Goal: Contribute content: Add original content to the website for others to see

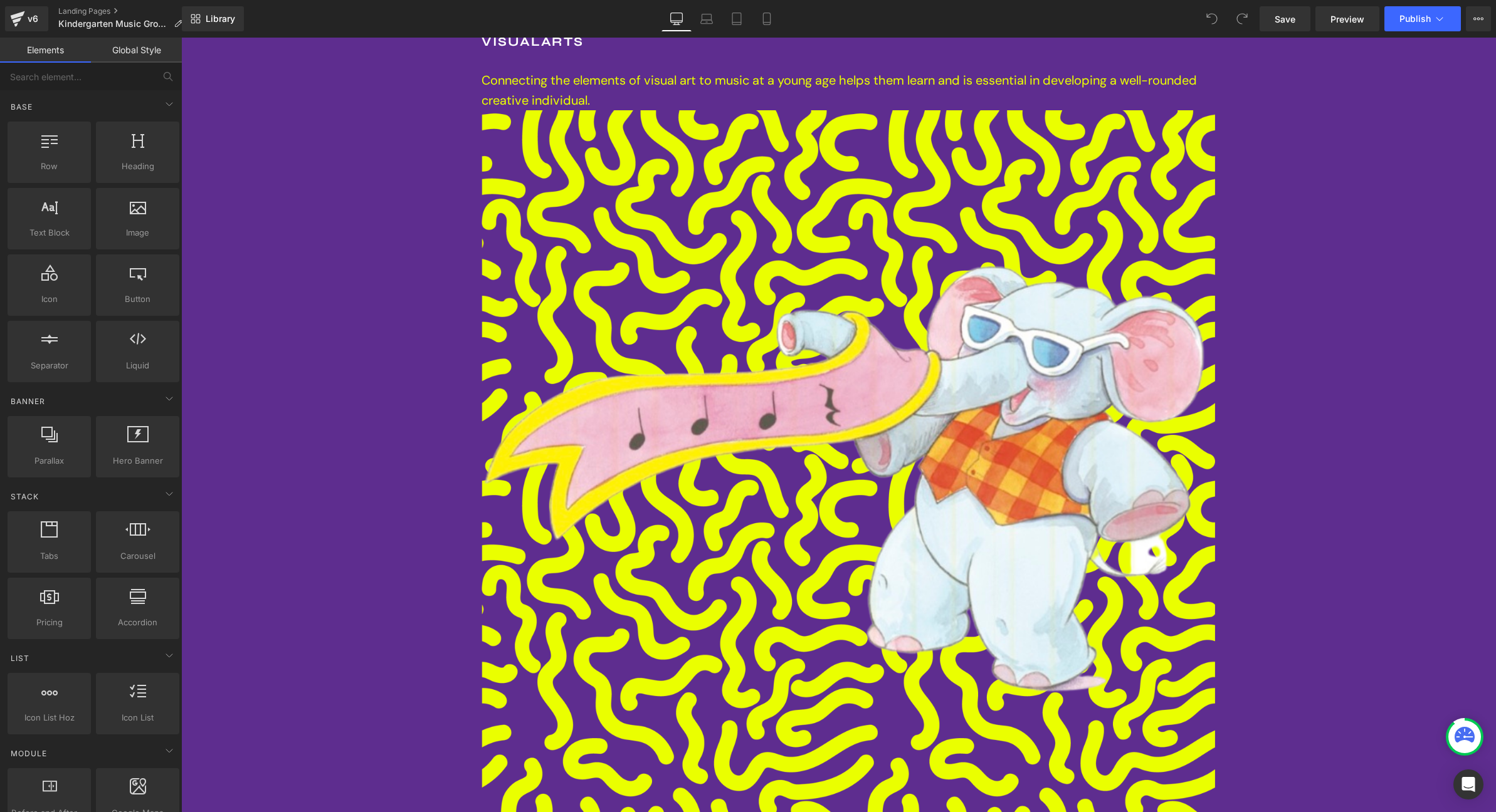
scroll to position [3472, 0]
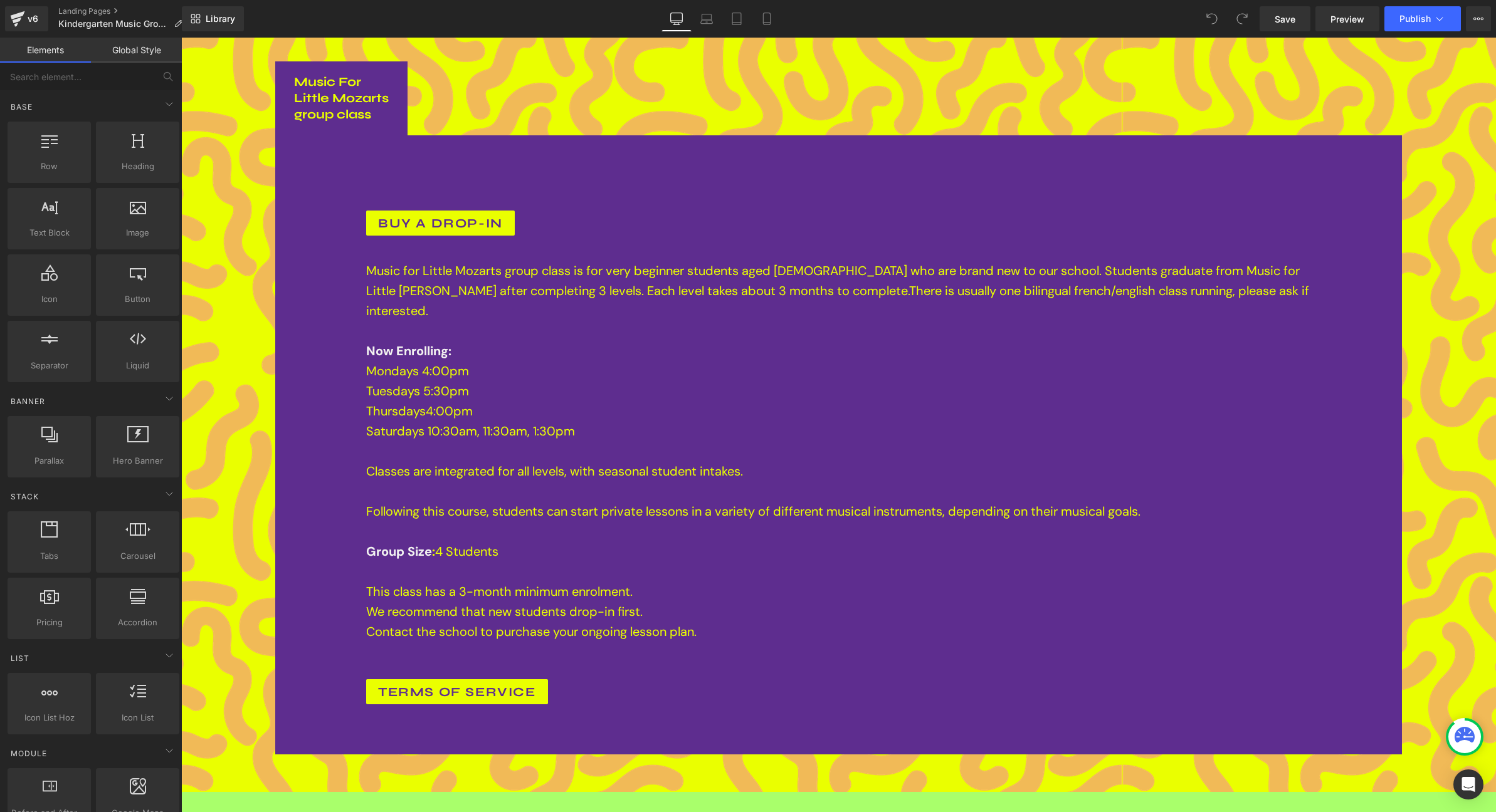
scroll to position [8401, 0]
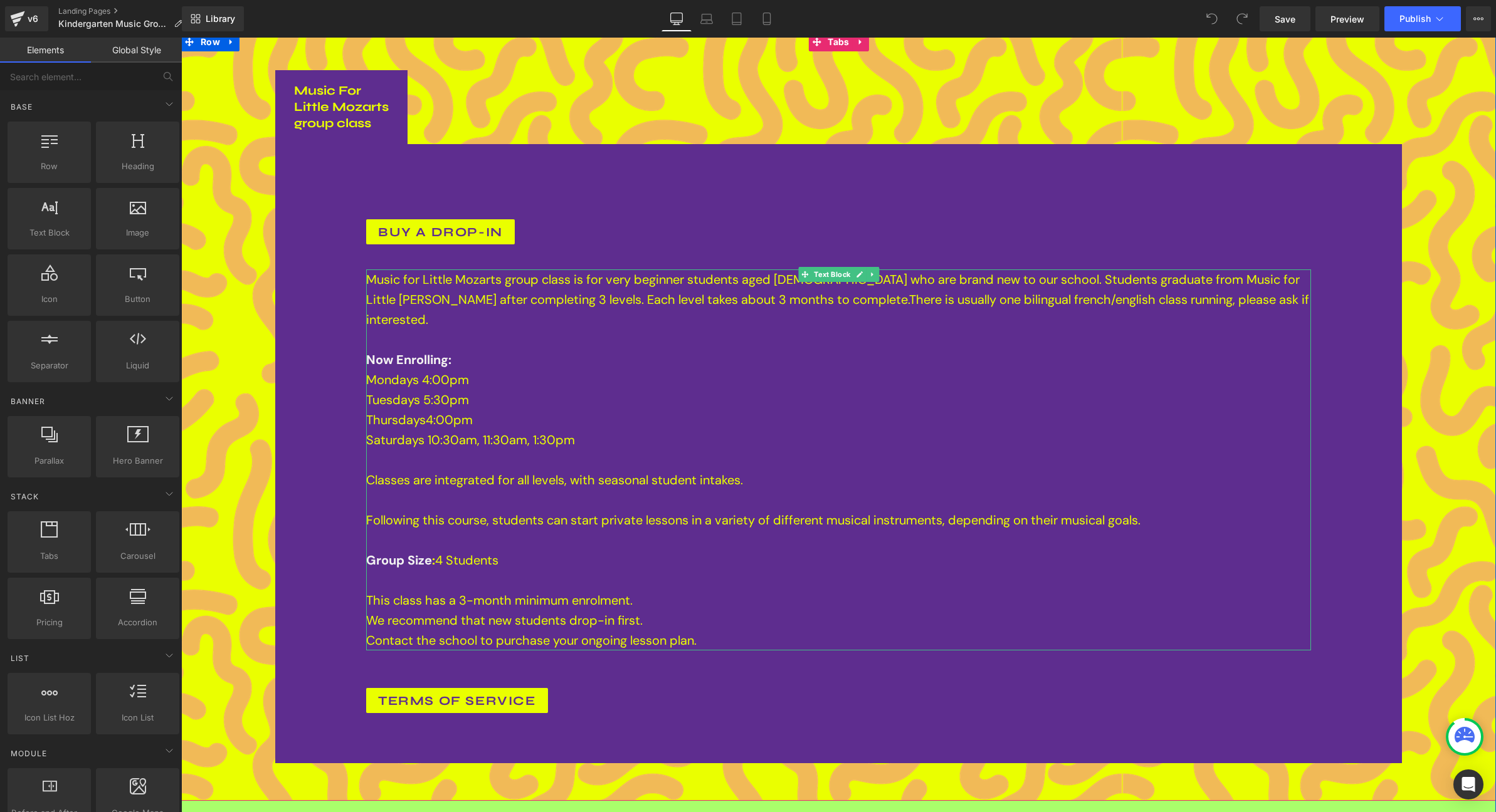
click at [452, 372] on span "Mondays 4:00pm" at bounding box center [417, 380] width 103 height 17
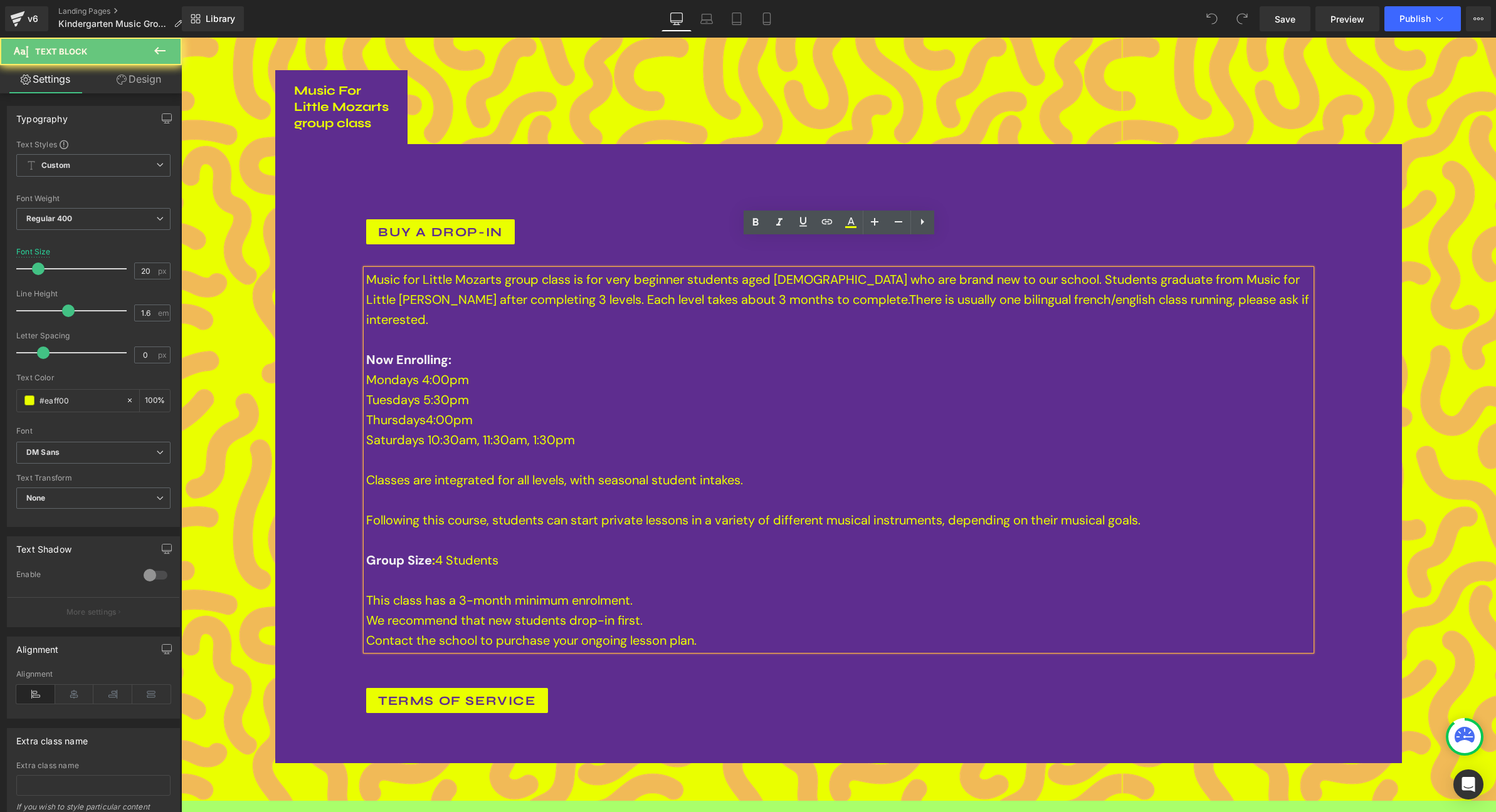
click at [423, 372] on span "Mondays 4:00pm" at bounding box center [417, 380] width 103 height 17
drag, startPoint x: 417, startPoint y: 329, endPoint x: 370, endPoint y: 334, distance: 47.3
click at [370, 372] on span "Mondays 4:00pm" at bounding box center [417, 380] width 103 height 17
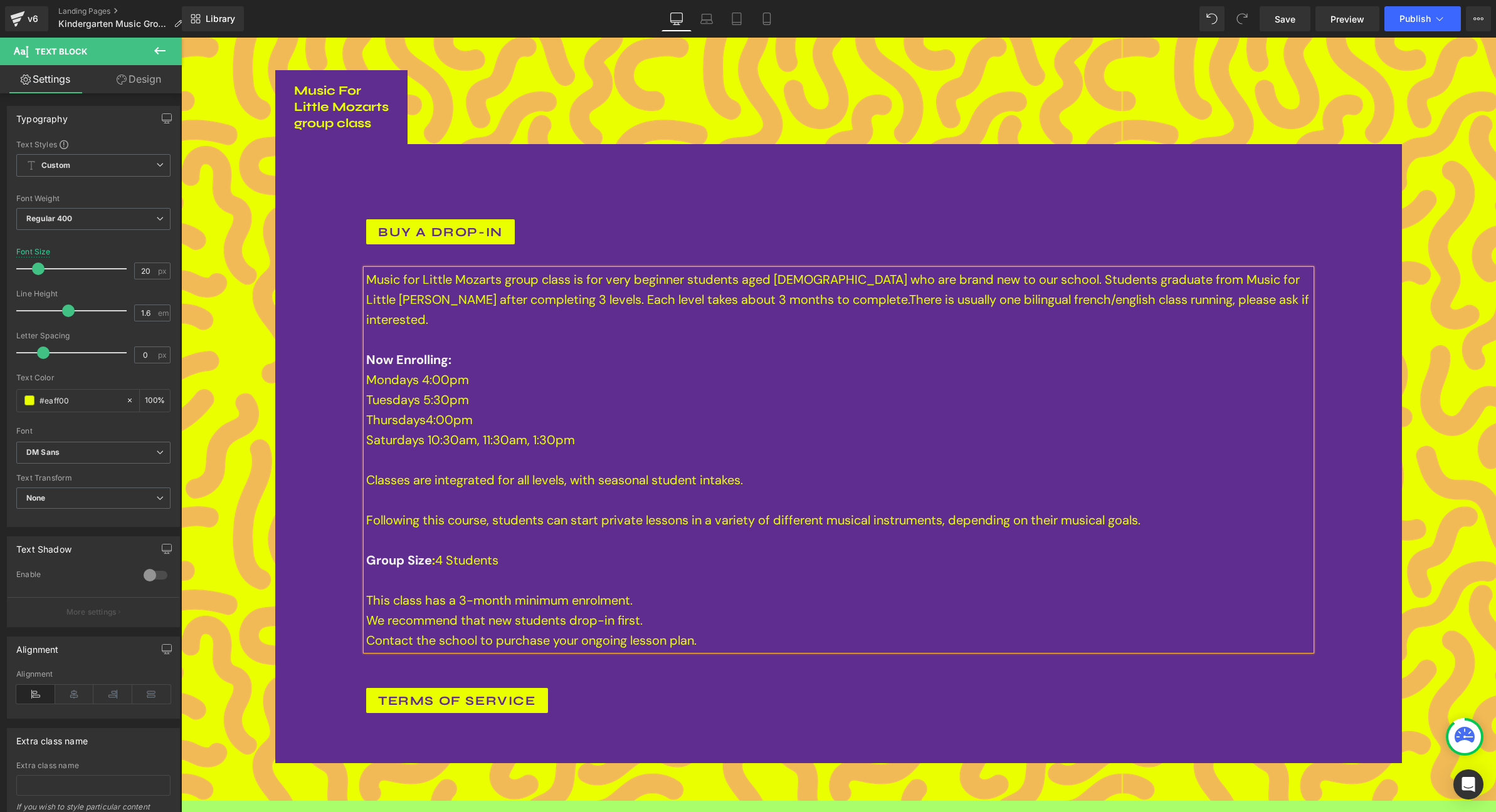
click at [453, 372] on span "Mondays 4:00pm" at bounding box center [417, 380] width 103 height 17
drag, startPoint x: 459, startPoint y: 327, endPoint x: 364, endPoint y: 334, distance: 95.3
click at [366, 334] on div "Music for Little Mozarts group class is for very beginner students aged 4-6 who…" at bounding box center [839, 460] width 945 height 381
click at [404, 372] on span "Mondays 4:00pm" at bounding box center [417, 380] width 103 height 17
drag, startPoint x: 472, startPoint y: 330, endPoint x: 371, endPoint y: 337, distance: 101.2
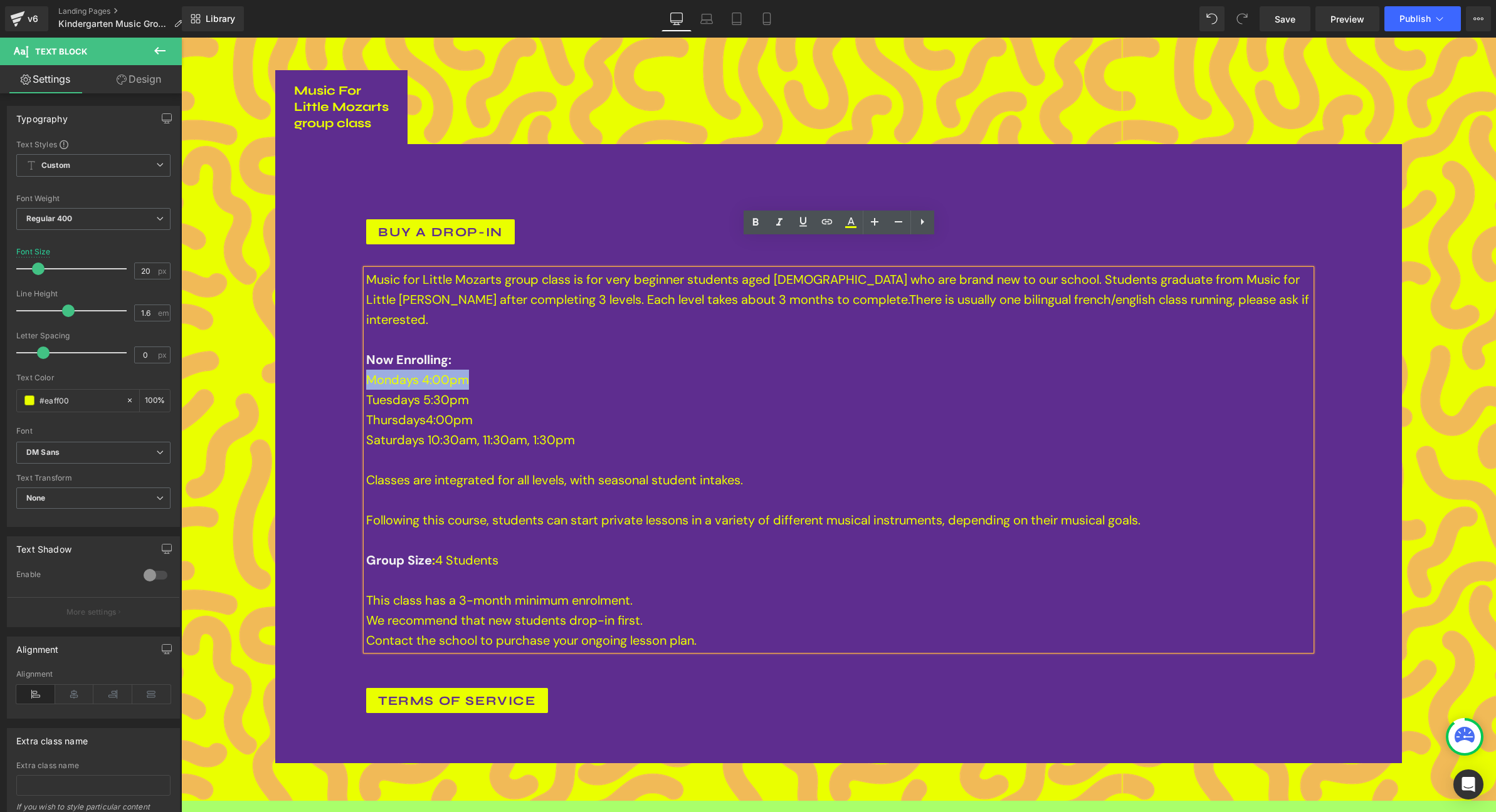
click at [371, 337] on p "Music for Little Mozarts group class is for very beginner students aged 4-6 who…" at bounding box center [839, 329] width 945 height 121
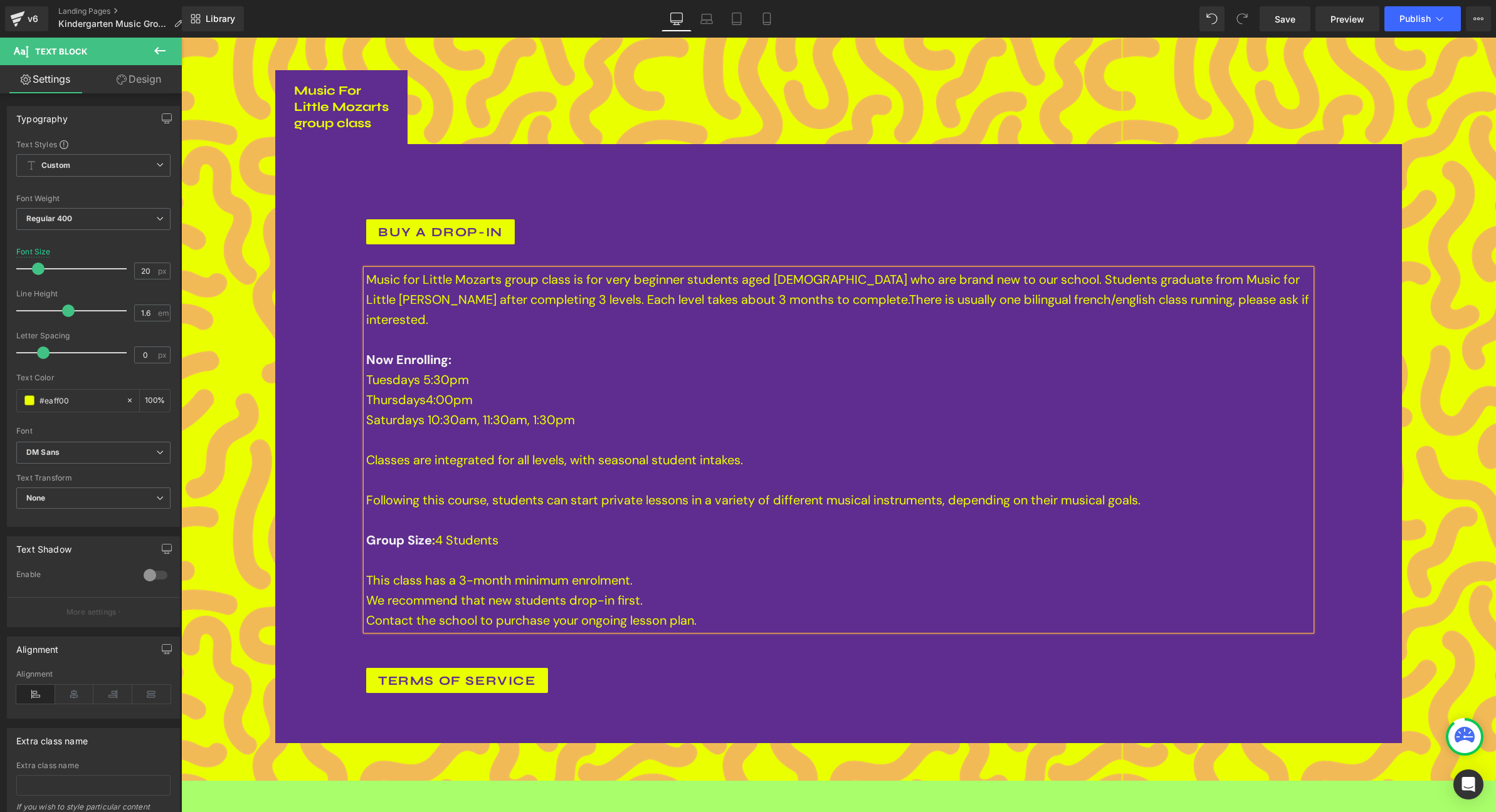
click at [424, 372] on span "Tuesdays 5:30pm" at bounding box center [417, 380] width 103 height 17
click at [479, 389] on p "Thursdays 4:00pm Saturdays 10:30am, 11:30am, 1:30pm Classes are integrated for …" at bounding box center [839, 509] width 945 height 241
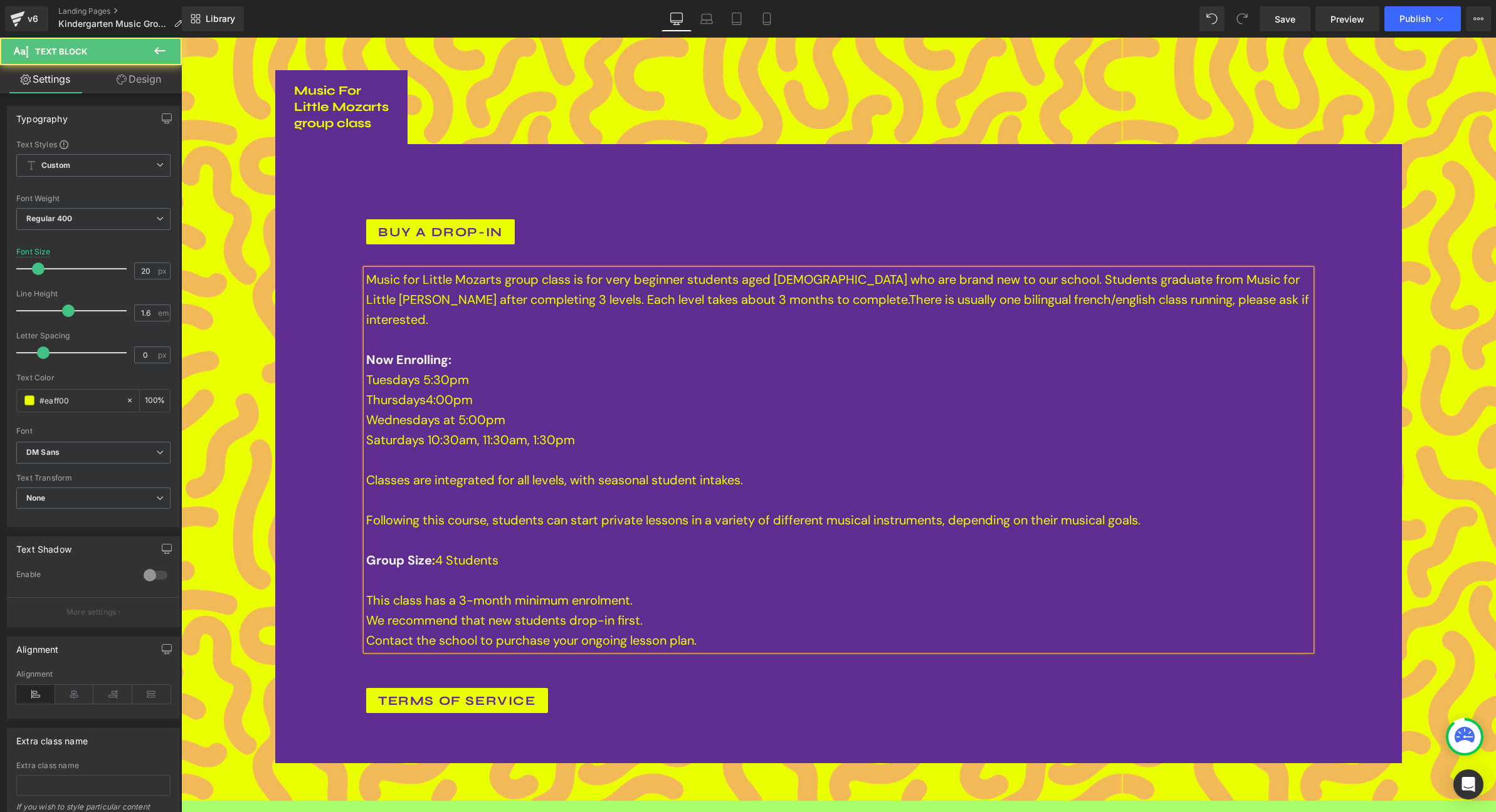
drag, startPoint x: 428, startPoint y: 392, endPoint x: 463, endPoint y: 411, distance: 39.8
click at [428, 432] on span "Saturdays 10:30am, 11:30am, 1:30pm" at bounding box center [470, 440] width 209 height 17
drag, startPoint x: 533, startPoint y: 392, endPoint x: 628, endPoint y: 396, distance: 95.1
click at [628, 409] on p "Wednesdays at 5:00pm Saturdays 9:30am, 10:30am, 11:30am, 1:30pm Classes are int…" at bounding box center [839, 529] width 945 height 241
drag, startPoint x: 373, startPoint y: 327, endPoint x: 461, endPoint y: 329, distance: 88.0
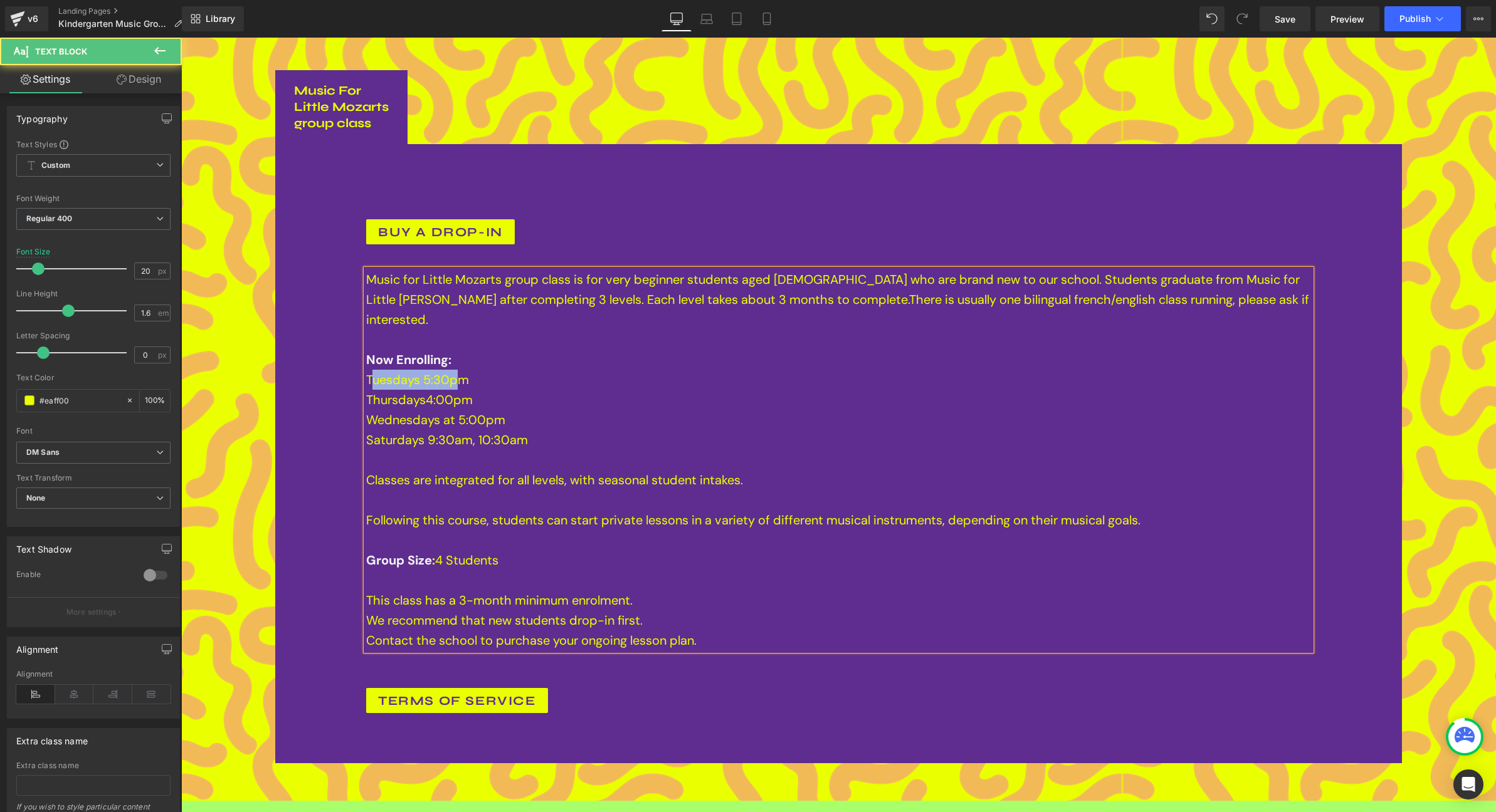
click at [461, 372] on span "Tuesdays 5:30pm" at bounding box center [417, 380] width 103 height 17
click at [538, 409] on p "Wednesdays at 5:00pm Saturdays 9:30am, 10:30am Classes are integrated for all l…" at bounding box center [839, 529] width 945 height 241
click at [564, 409] on p "Wednesdays at 5:00pm Saturdays 9:30am, 10:30am Classes are integrated for all l…" at bounding box center [839, 529] width 945 height 241
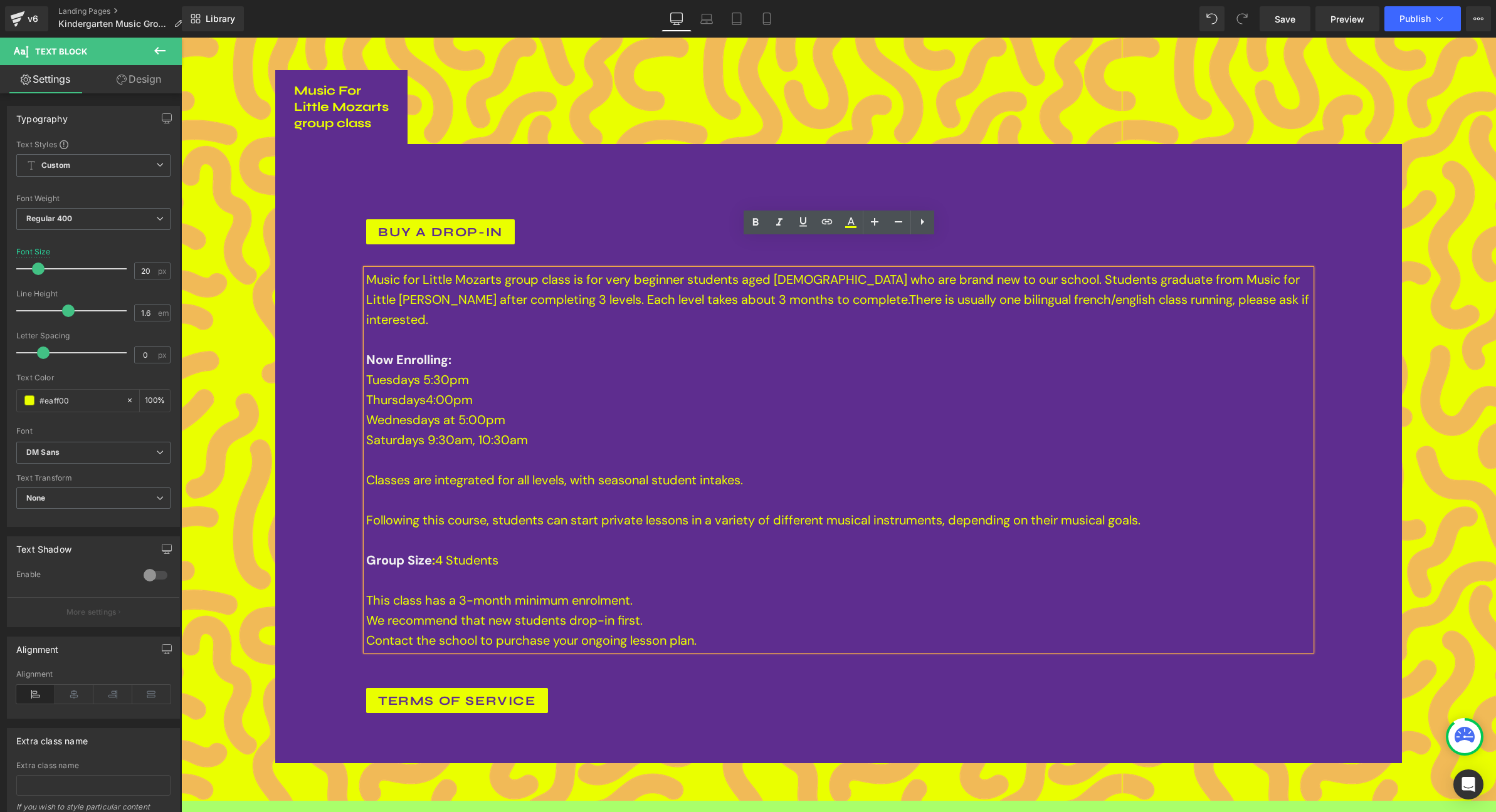
click at [474, 409] on p "Wednesdays at 5:00pm Saturdays 9:30am, 10:30am Classes are integrated for all l…" at bounding box center [839, 529] width 945 height 241
click at [480, 409] on p "Wednesdays at 5:00pm Saturdays 9:30am, 10:30am Classes are integrated for all l…" at bounding box center [839, 529] width 945 height 241
click at [530, 409] on p "Wednesdays at 4:30pm Saturdays 9:30am, 10:30am Classes are integrated for all l…" at bounding box center [839, 529] width 945 height 241
click at [381, 372] on span "Tuesdays 5:30pm" at bounding box center [417, 380] width 103 height 17
click at [1286, 21] on span "Save" at bounding box center [1285, 19] width 21 height 13
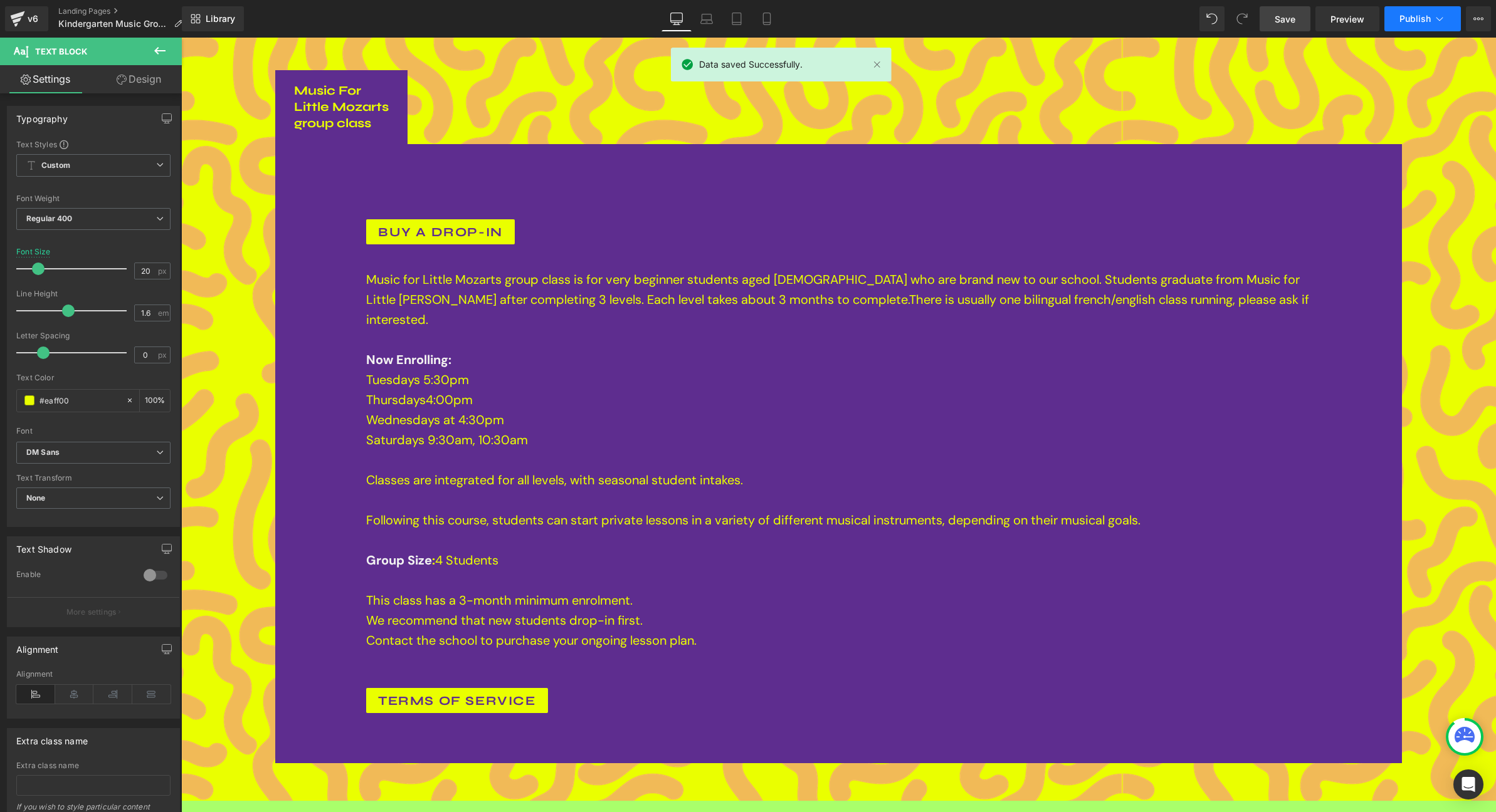
click at [1421, 23] on span "Publish" at bounding box center [1415, 19] width 31 height 10
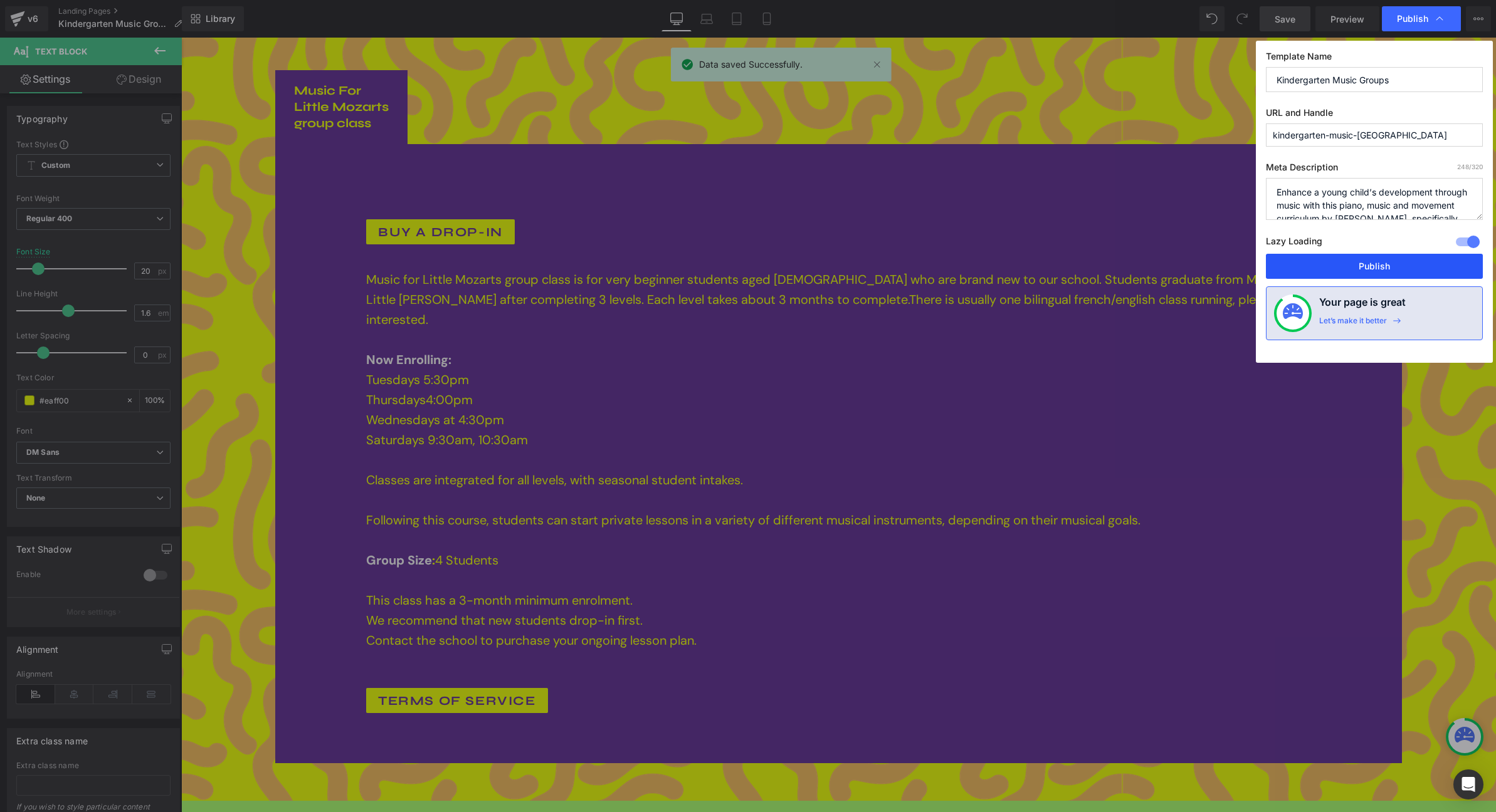
click at [1371, 266] on button "Publish" at bounding box center [1374, 266] width 217 height 25
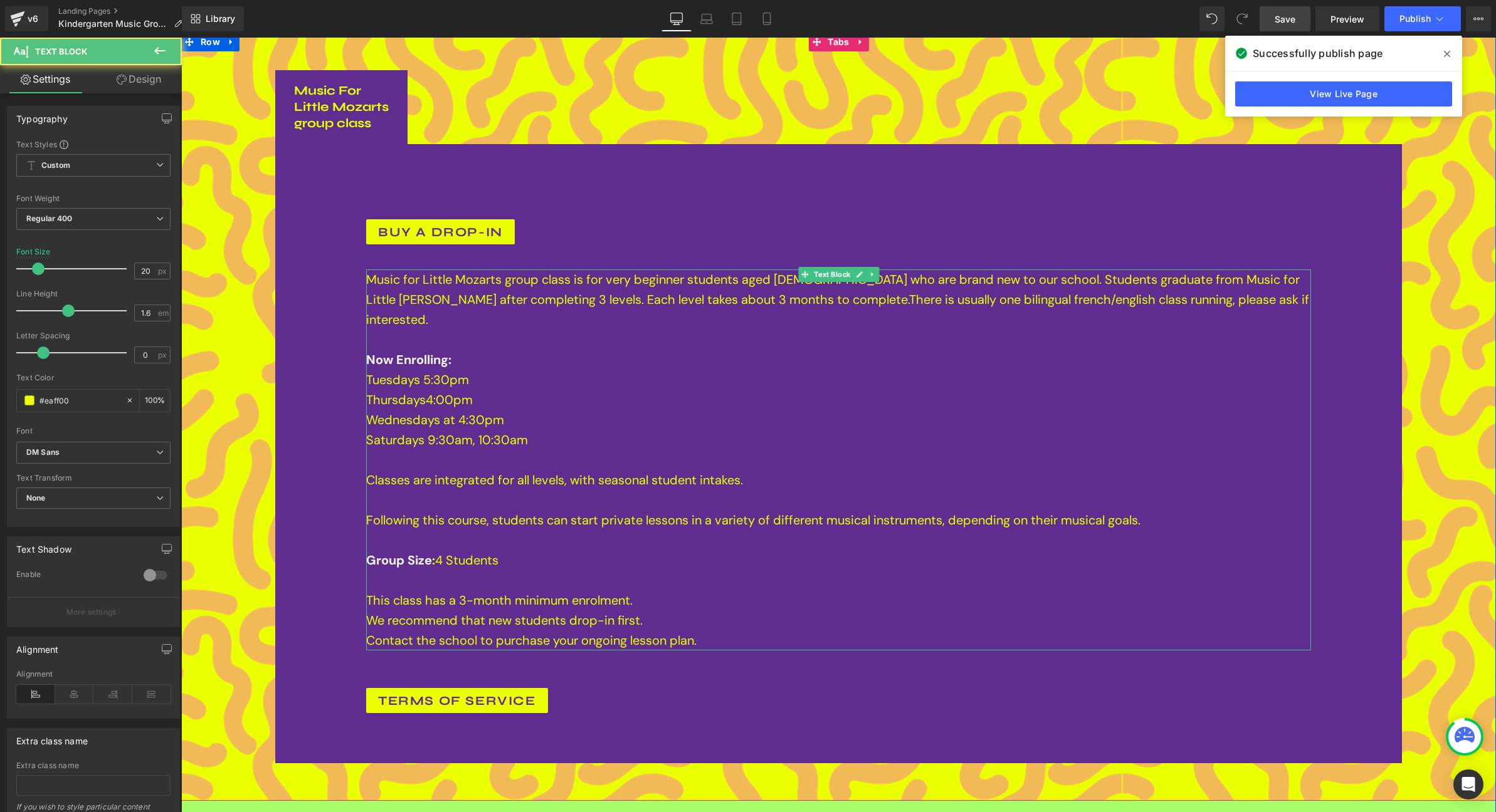
click at [526, 409] on p "Wednesdays at 4:30pm Saturdays 9:30am, 10:30am Classes are integrated for all l…" at bounding box center [839, 529] width 945 height 241
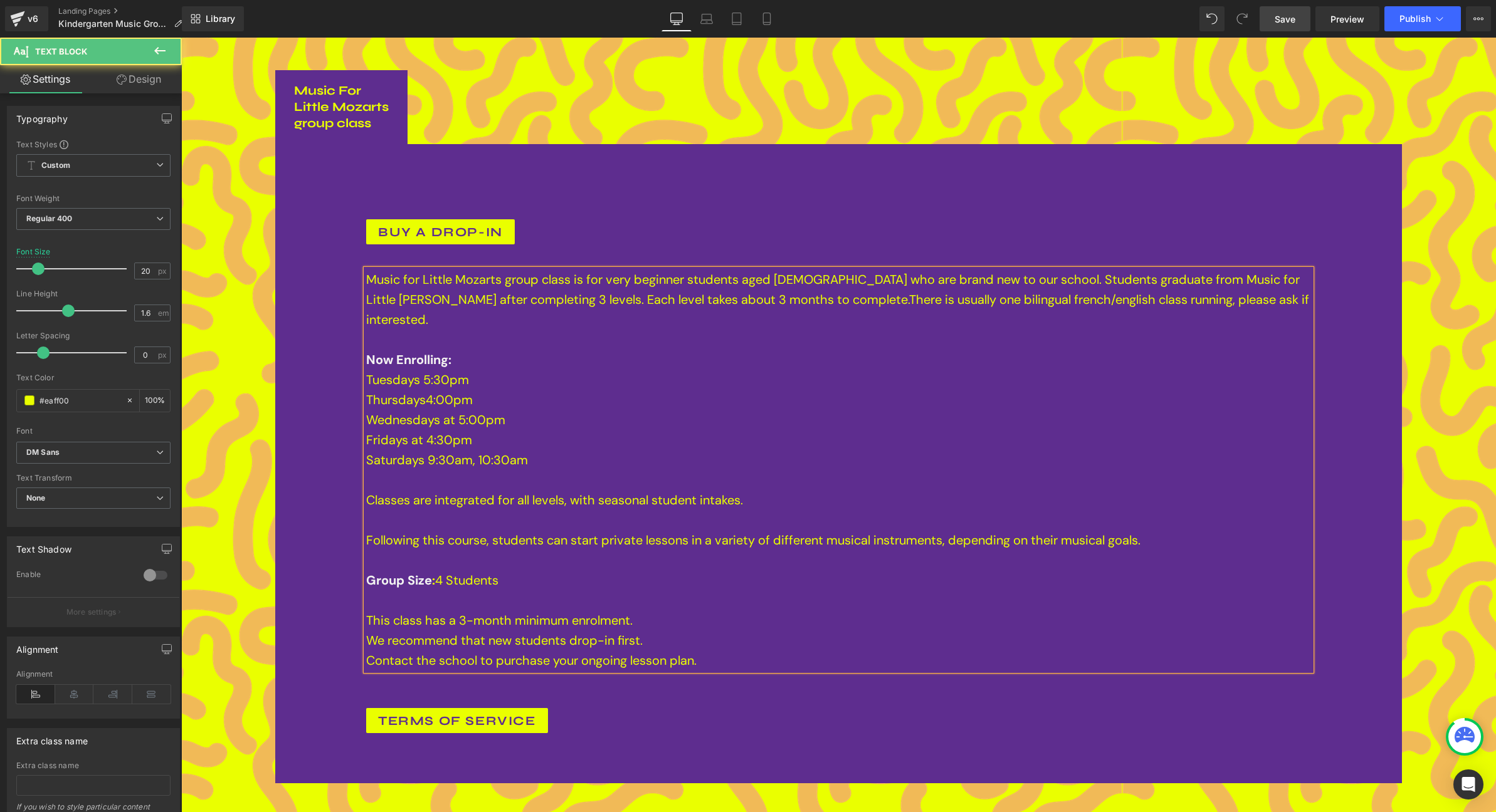
click at [554, 430] on p "Fridays at 4:30pm Saturdays 9:30am, 10:30am Classes are integrated for all leve…" at bounding box center [839, 550] width 945 height 241
drag, startPoint x: 541, startPoint y: 384, endPoint x: 548, endPoint y: 349, distance: 35.7
click at [548, 349] on div "Music for Little Mozarts group class is for very beginner students aged 4-6 who…" at bounding box center [839, 470] width 945 height 401
click at [548, 389] on p "Thursdays 4:00pm" at bounding box center [839, 399] width 945 height 20
click at [531, 430] on p "Fridays at 4:30pm Saturdays 9:30am, 10:30am Classes are integrated for all leve…" at bounding box center [839, 550] width 945 height 241
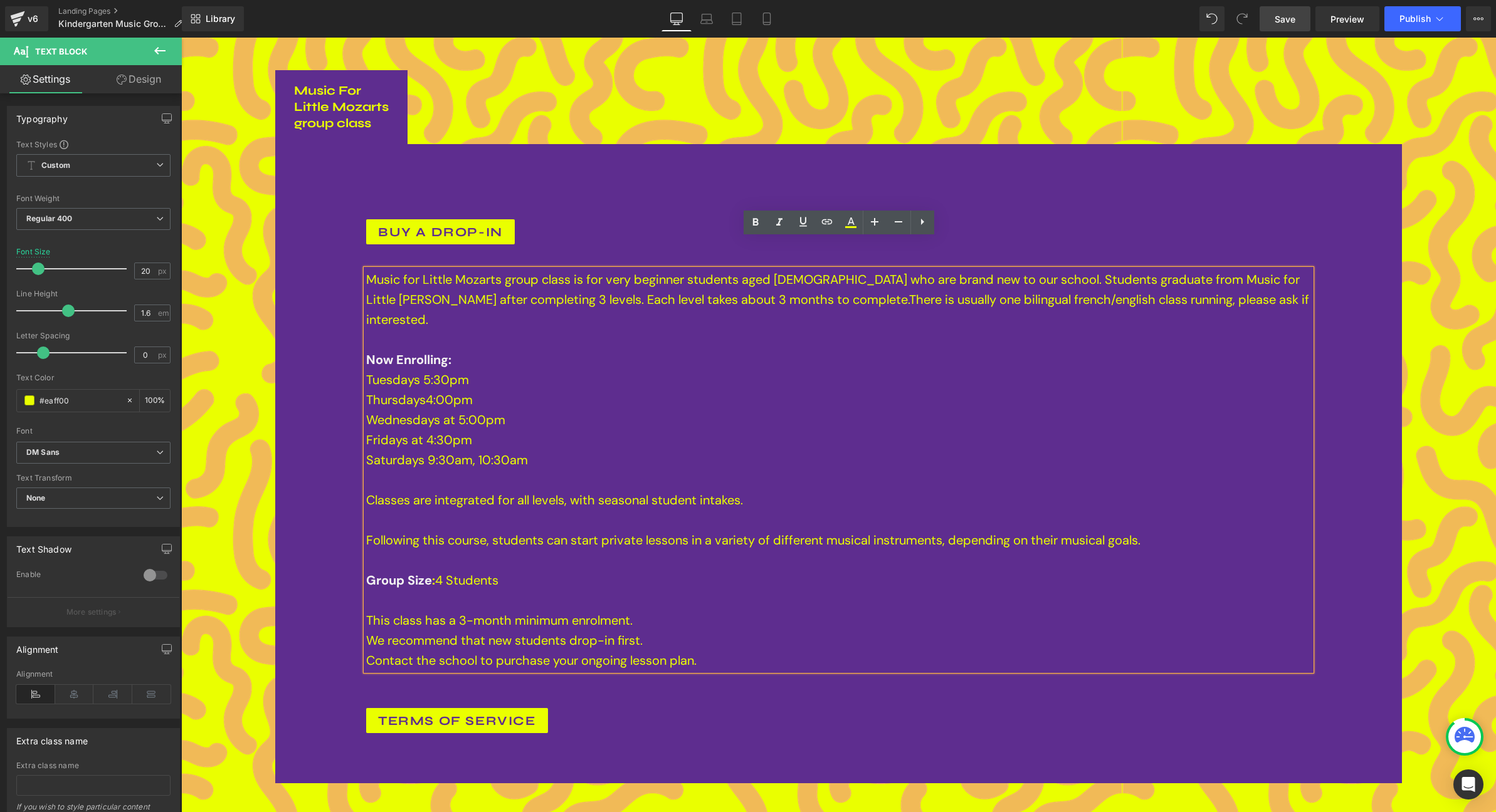
click at [432, 372] on span "Tuesdays 5:30pm" at bounding box center [417, 380] width 103 height 17
click at [455, 392] on span "4:00pm" at bounding box center [449, 400] width 47 height 17
drag, startPoint x: 488, startPoint y: 352, endPoint x: 384, endPoint y: 351, distance: 104.0
click at [384, 389] on p "Thursdays 4:00pm" at bounding box center [839, 399] width 945 height 20
click at [384, 392] on span "Thursdays" at bounding box center [396, 400] width 59 height 17
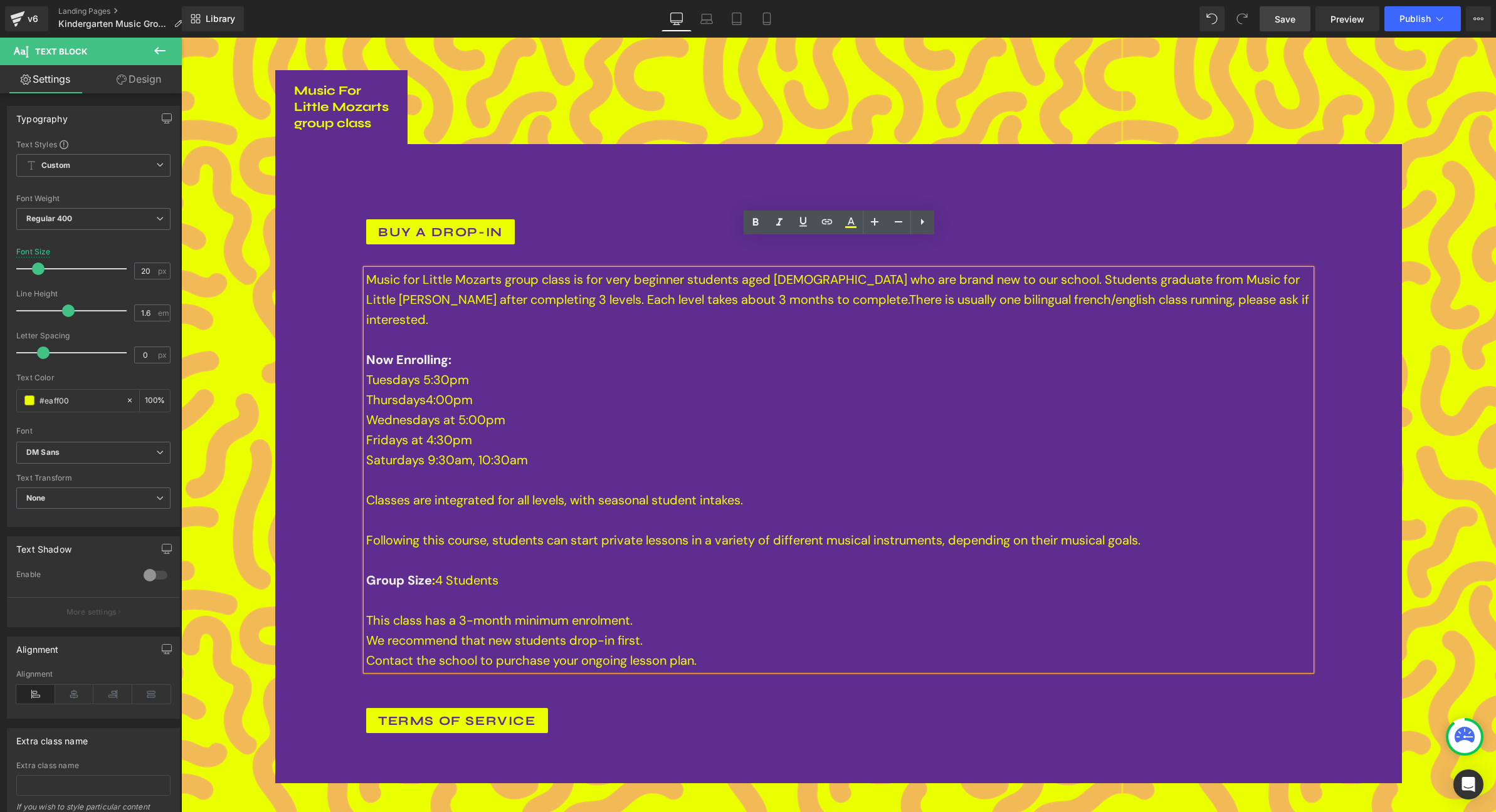
click at [489, 409] on p "Wednesdays at 5:00pm" at bounding box center [839, 419] width 945 height 20
drag, startPoint x: 485, startPoint y: 368, endPoint x: 460, endPoint y: 374, distance: 25.7
click at [460, 409] on p "Wednesdays at 5:00pm" at bounding box center [839, 419] width 945 height 20
click at [561, 430] on p "Fridays at 4:30pm Saturdays 9:30am, 10:30am Classes are integrated for all leve…" at bounding box center [839, 550] width 945 height 241
click at [572, 430] on p "Fridays at 4:30pm Saturdays 9:30am, 10:30am Classes are integrated for all leve…" at bounding box center [839, 550] width 945 height 241
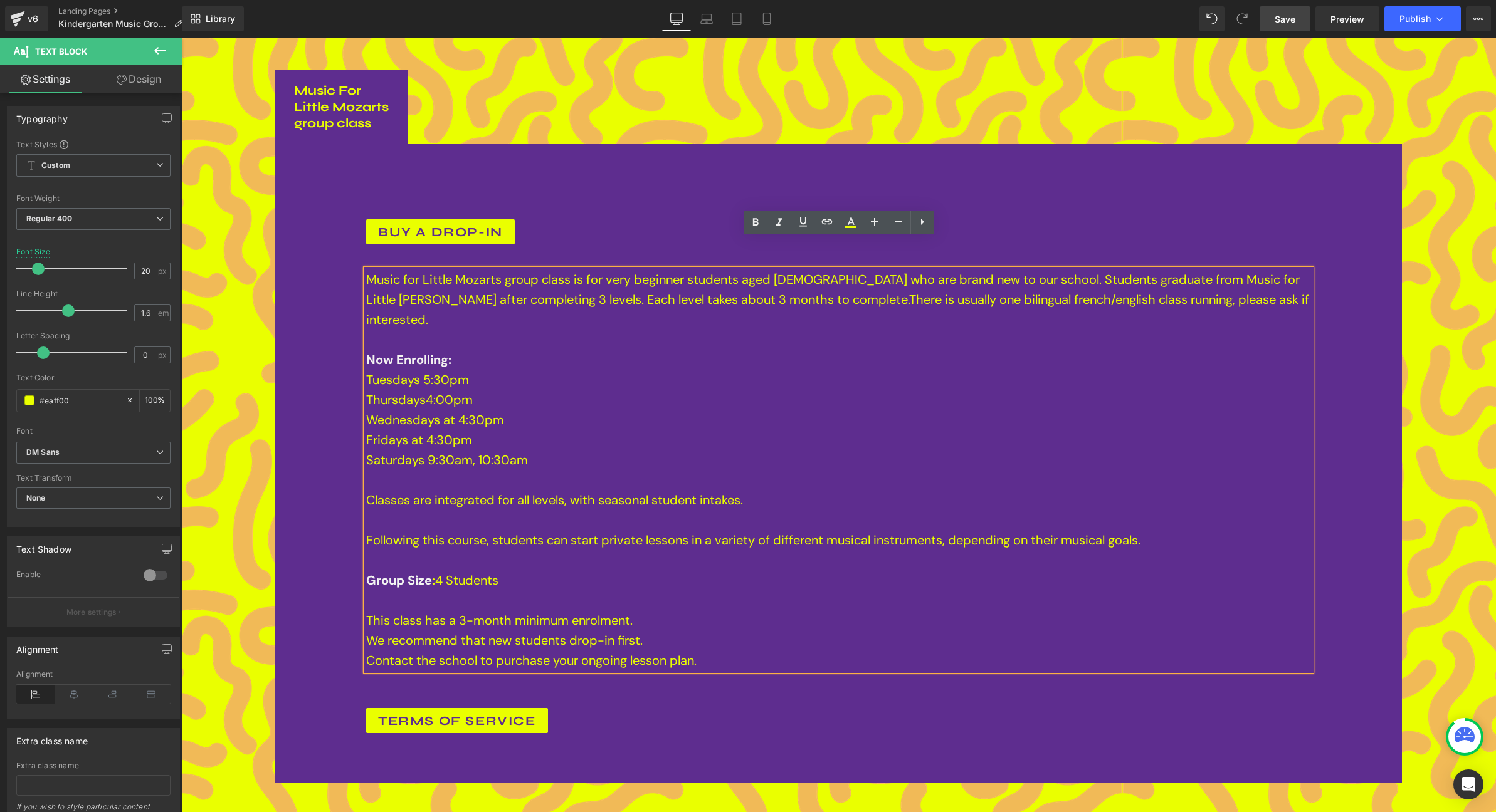
click at [558, 430] on p "Fridays at 4:30pm Saturdays 9:30am, 10:30am Classes are integrated for all leve…" at bounding box center [839, 550] width 945 height 241
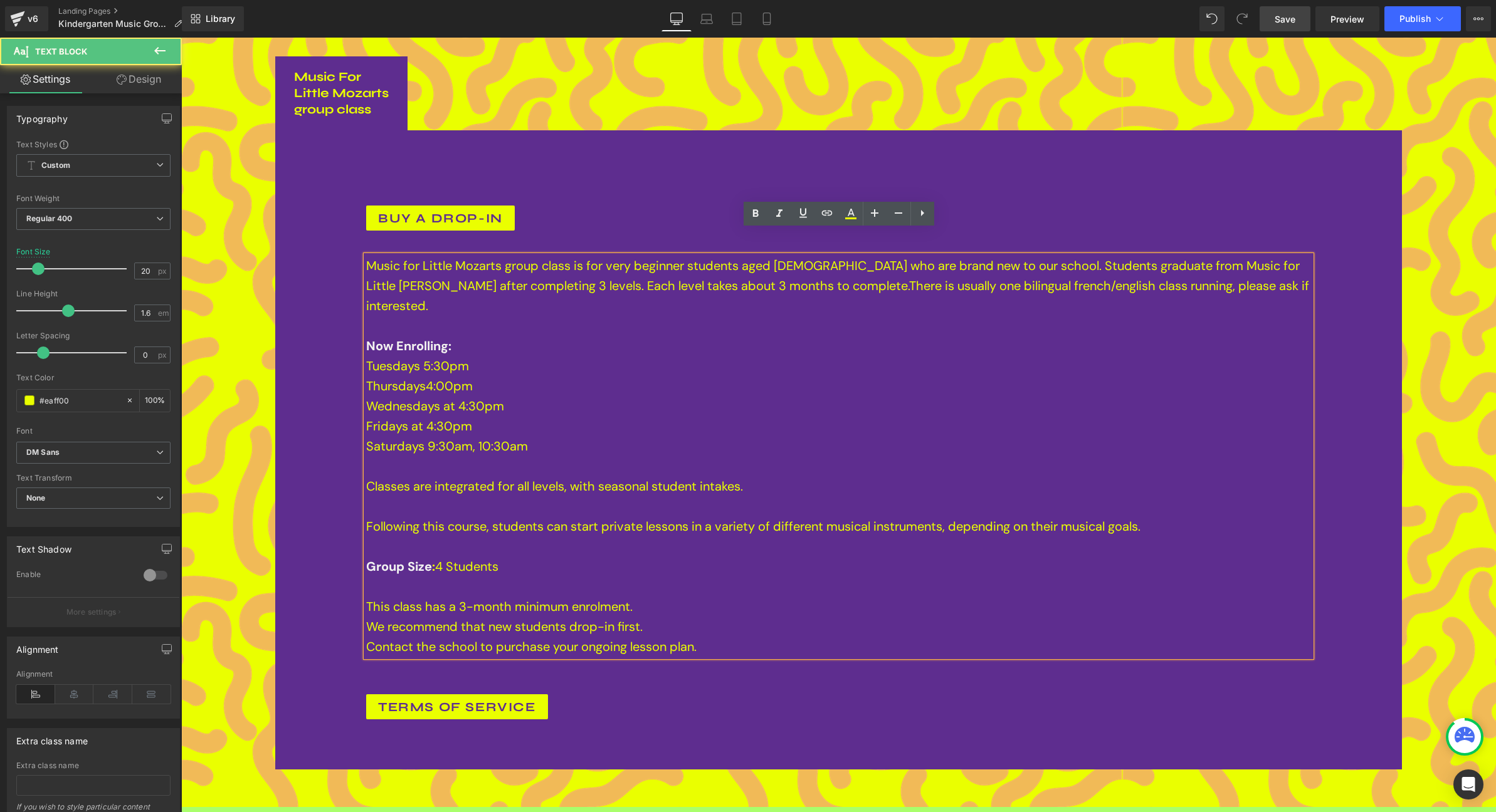
scroll to position [8417, 0]
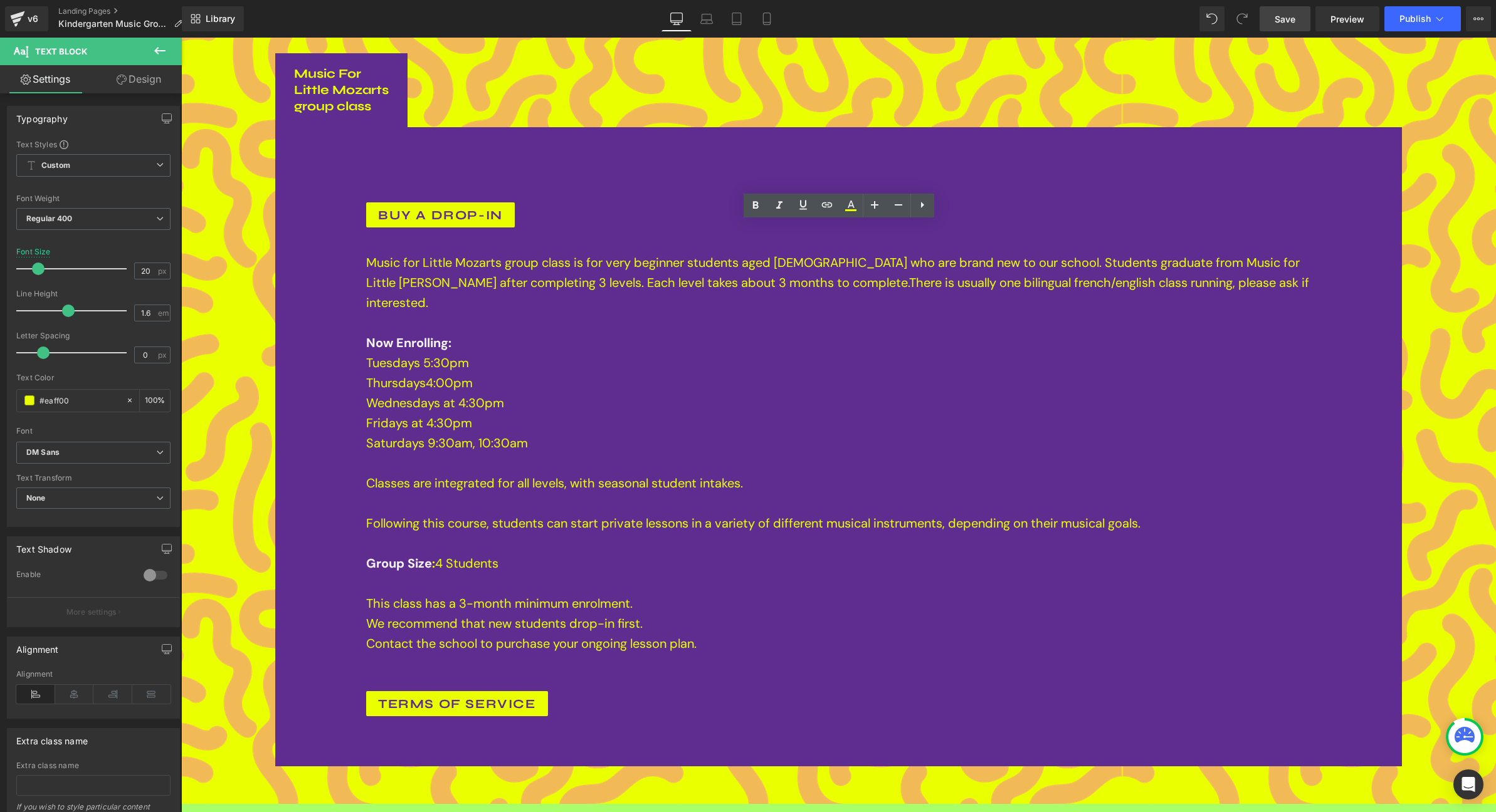
click at [1273, 19] on link "Save" at bounding box center [1285, 19] width 51 height 25
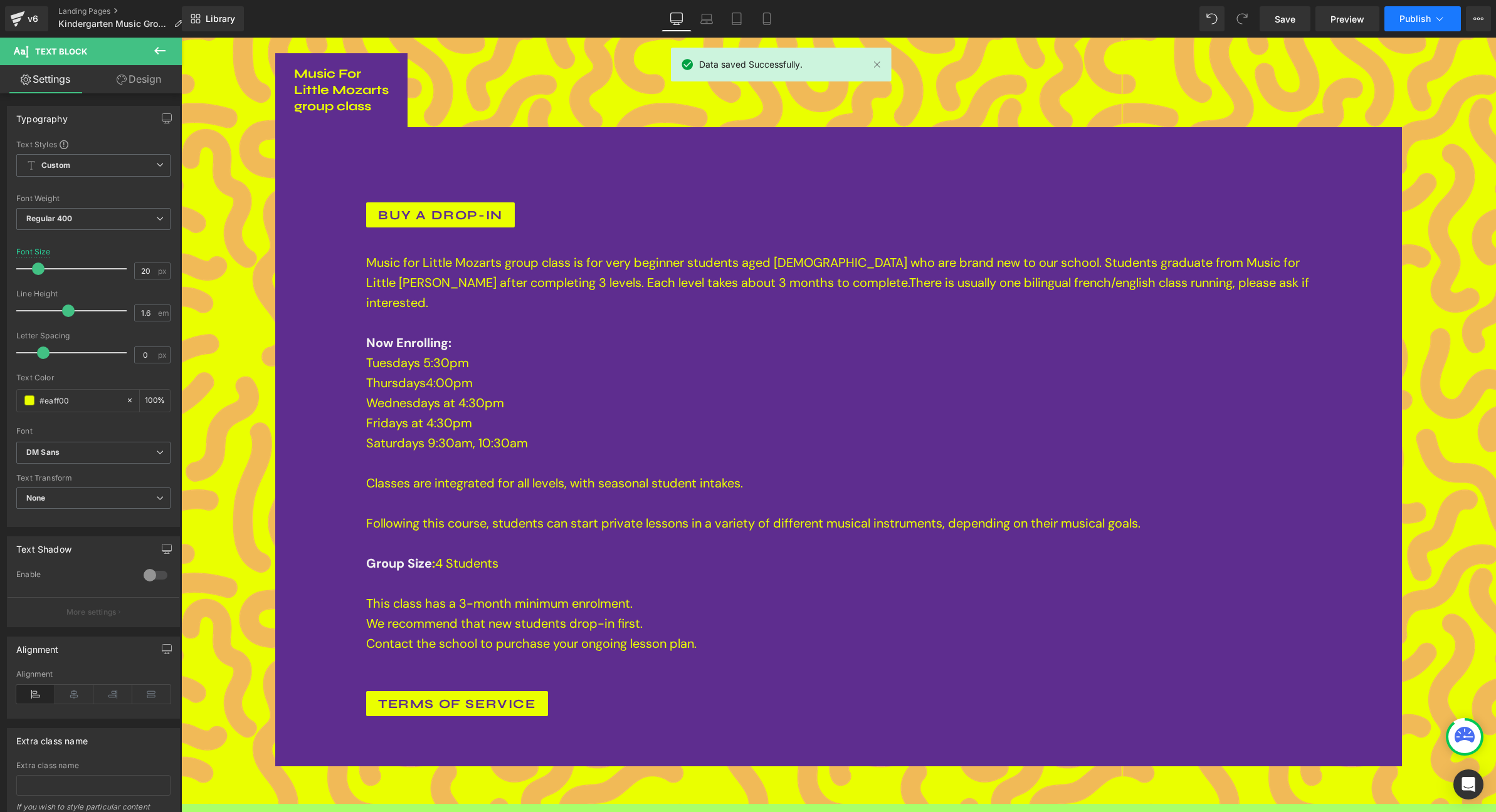
click at [1421, 18] on span "Publish" at bounding box center [1415, 19] width 31 height 10
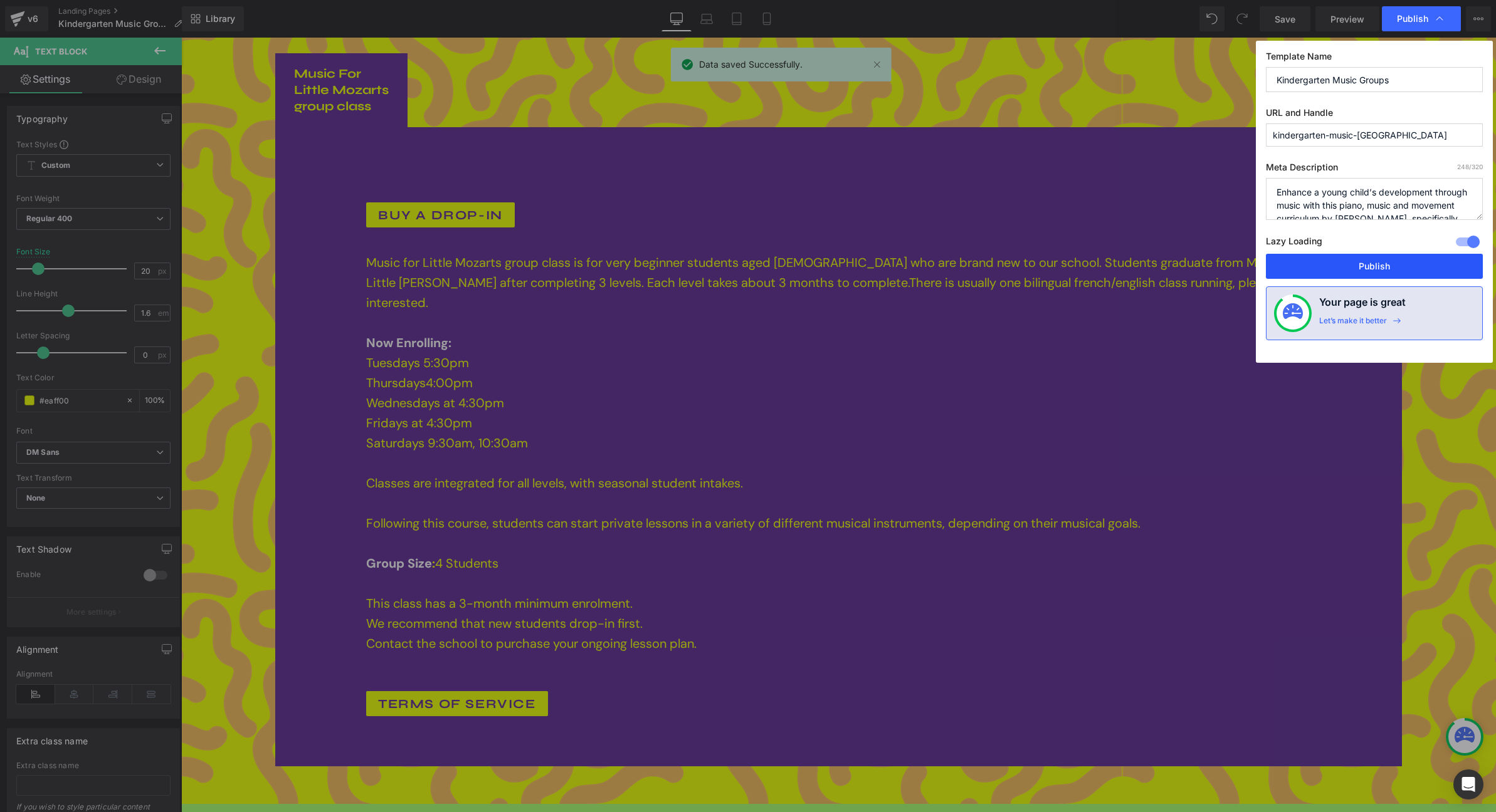
click at [1363, 272] on button "Publish" at bounding box center [1374, 266] width 217 height 25
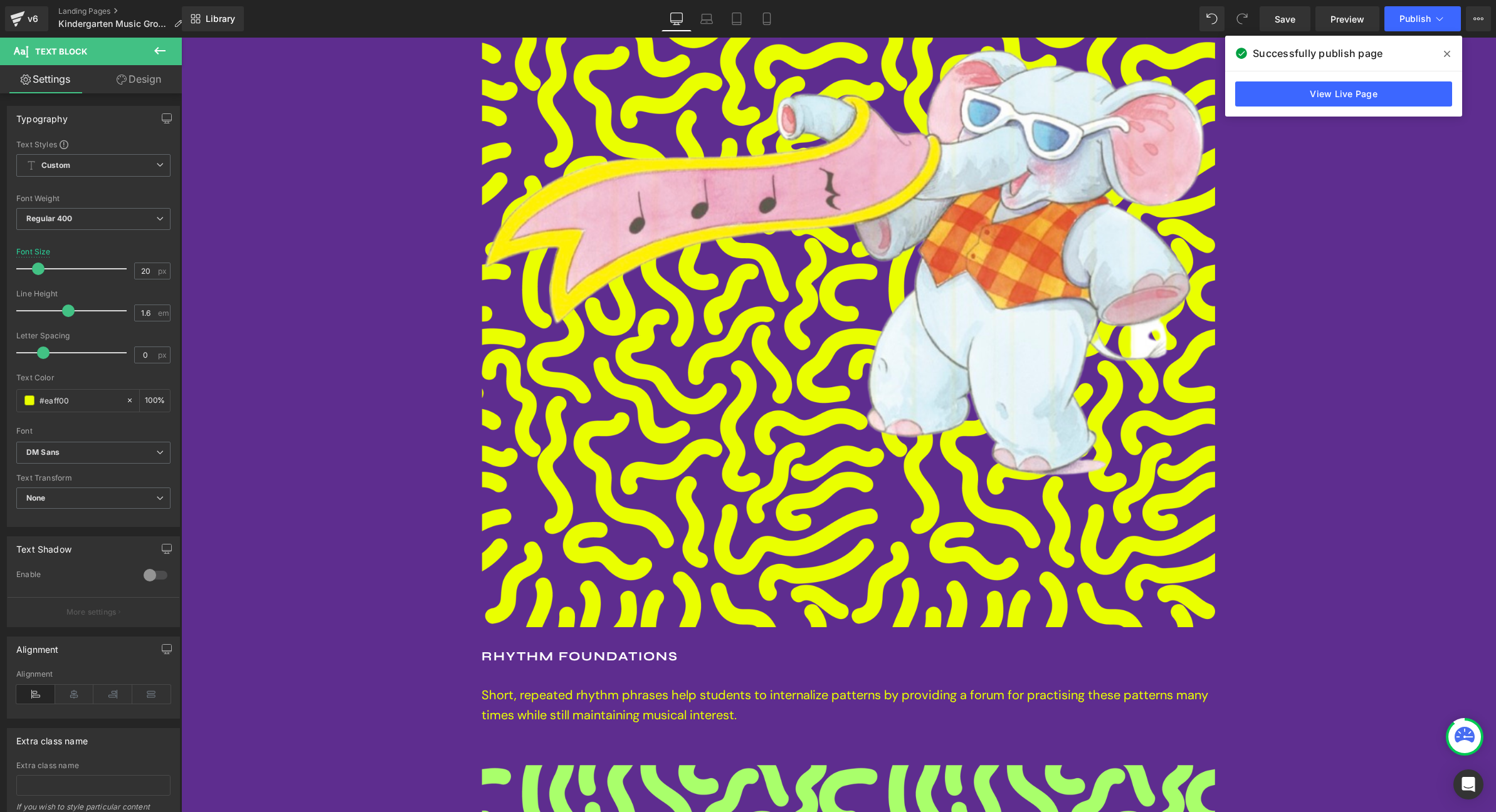
scroll to position [3085, 0]
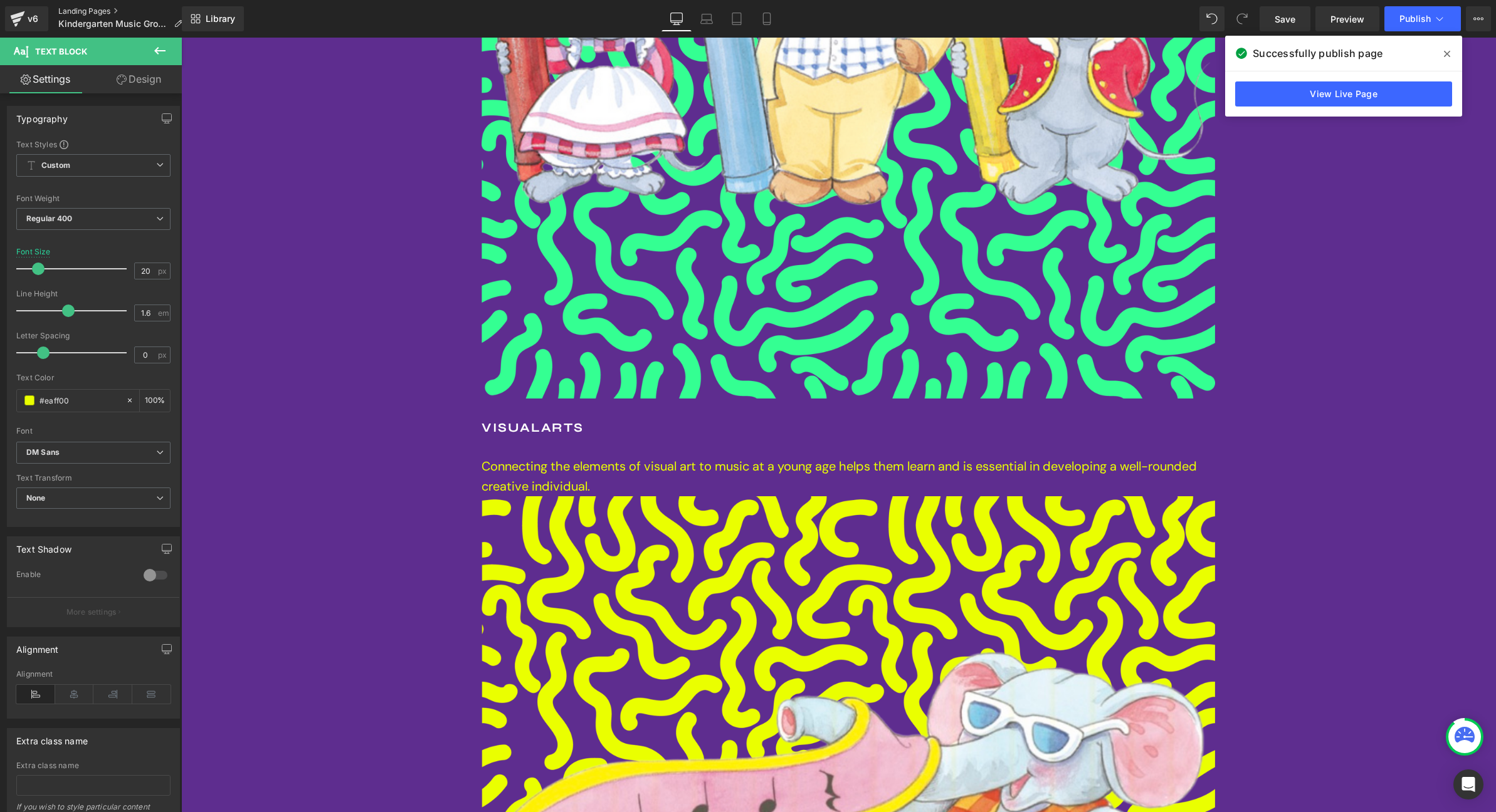
click at [74, 13] on link "Landing Pages" at bounding box center [126, 11] width 134 height 10
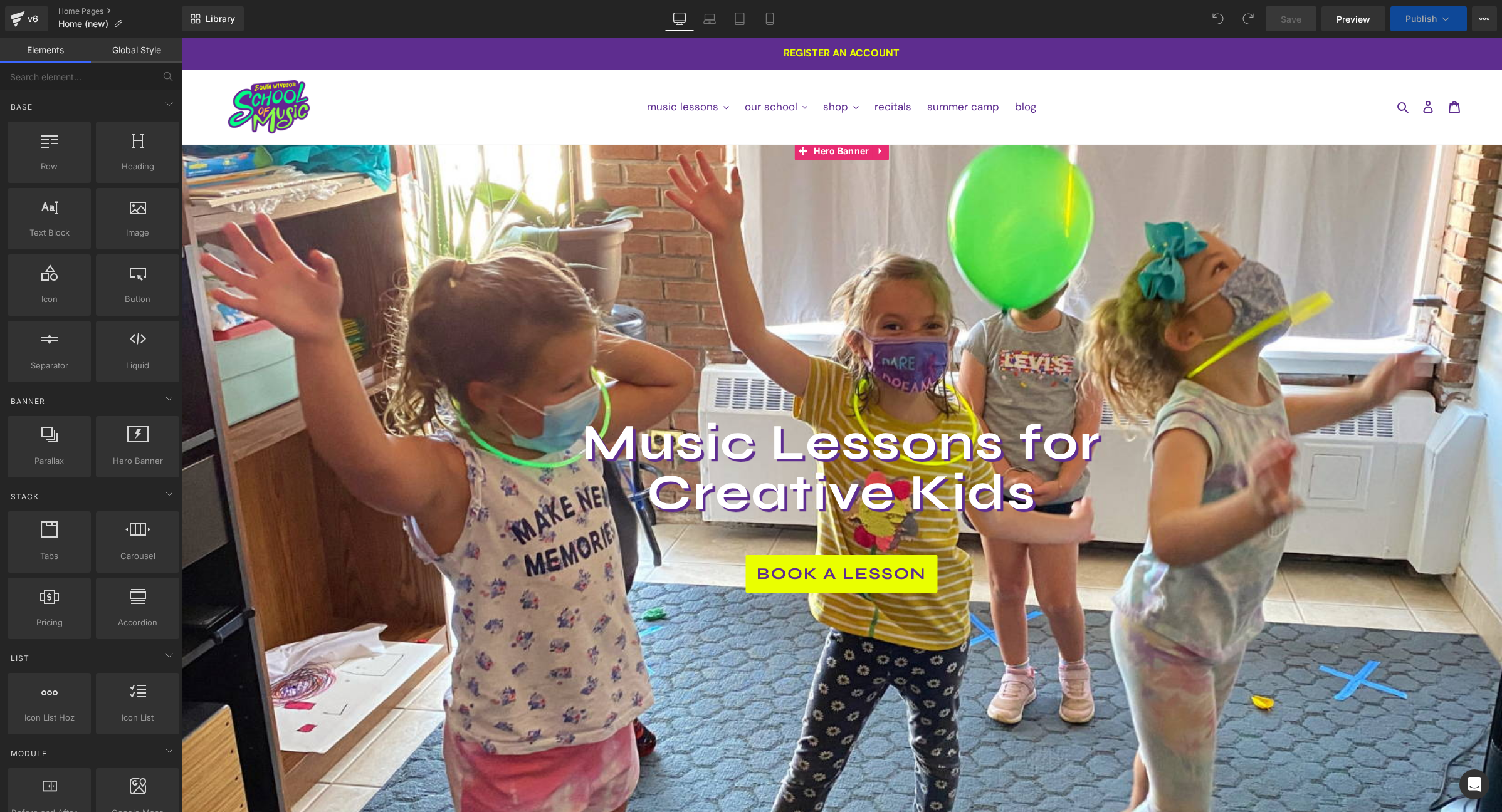
click at [479, 272] on div at bounding box center [841, 508] width 1321 height 733
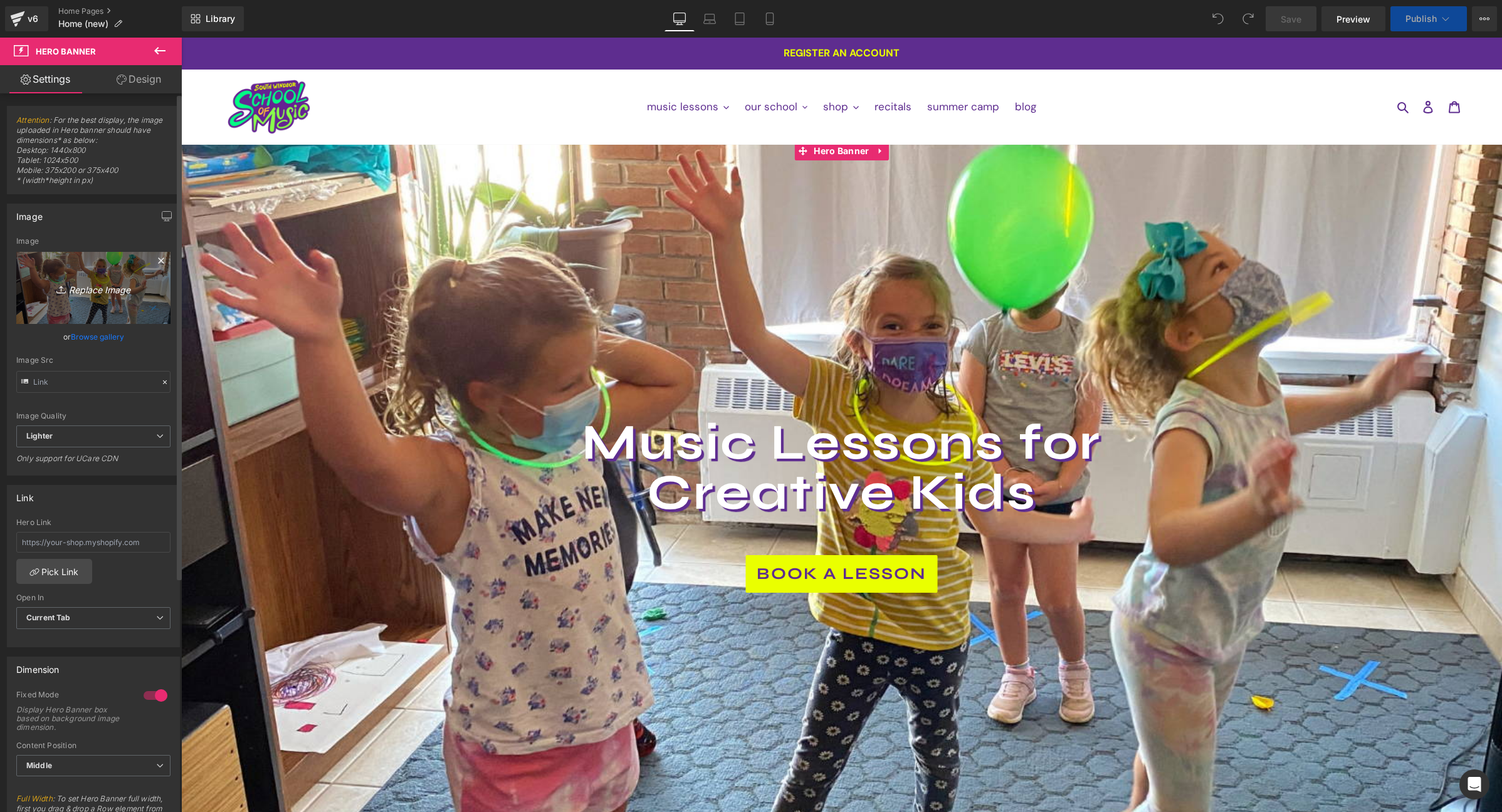
click at [77, 291] on icon "Replace Image" at bounding box center [93, 287] width 100 height 16
type input "C:\fakepath\IMG_3131.jpg"
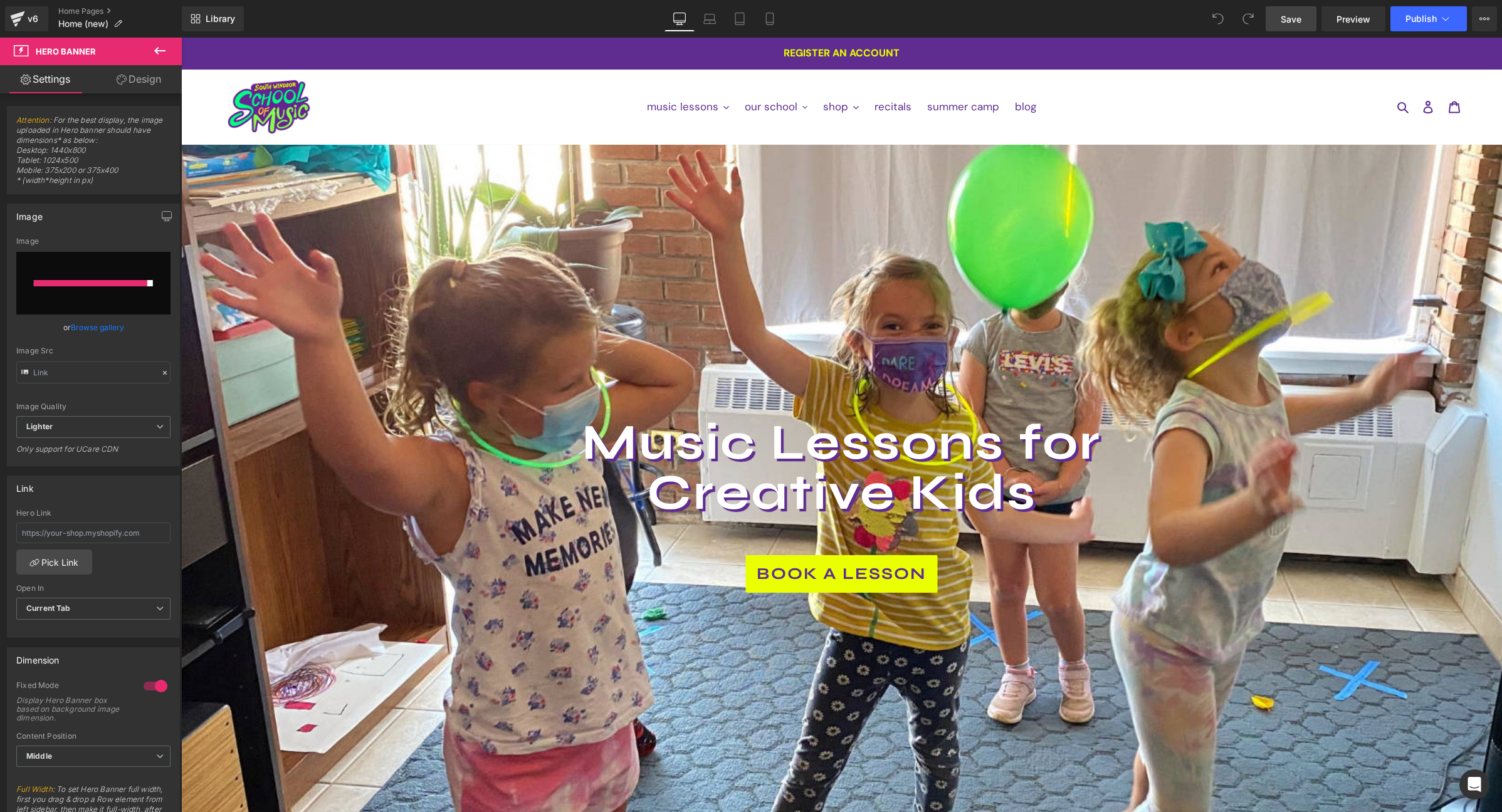
click at [808, 19] on span "Save" at bounding box center [1291, 19] width 21 height 13
click at [101, 285] on div at bounding box center [90, 283] width 114 height 6
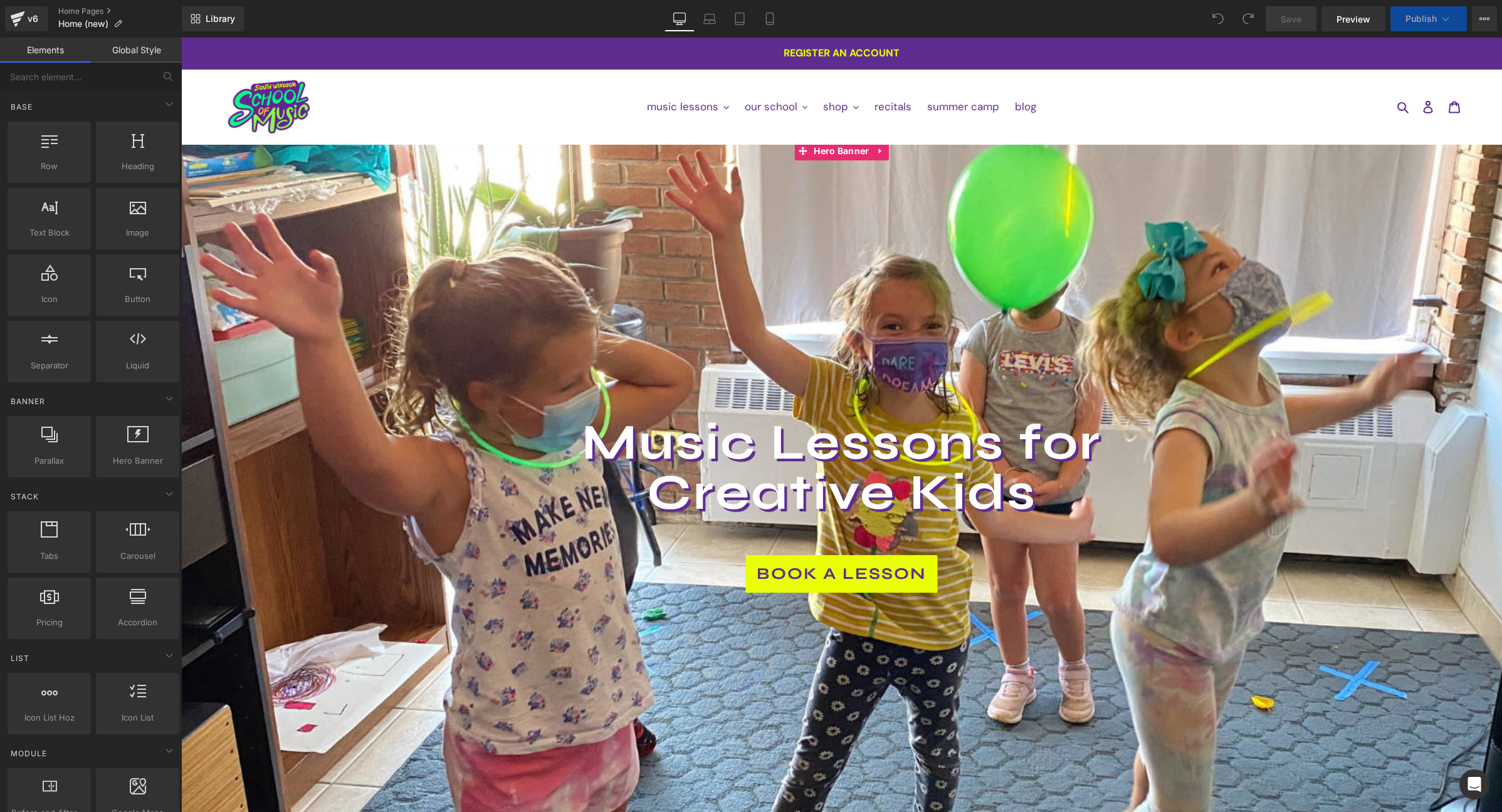
click at [341, 214] on div at bounding box center [841, 508] width 1321 height 733
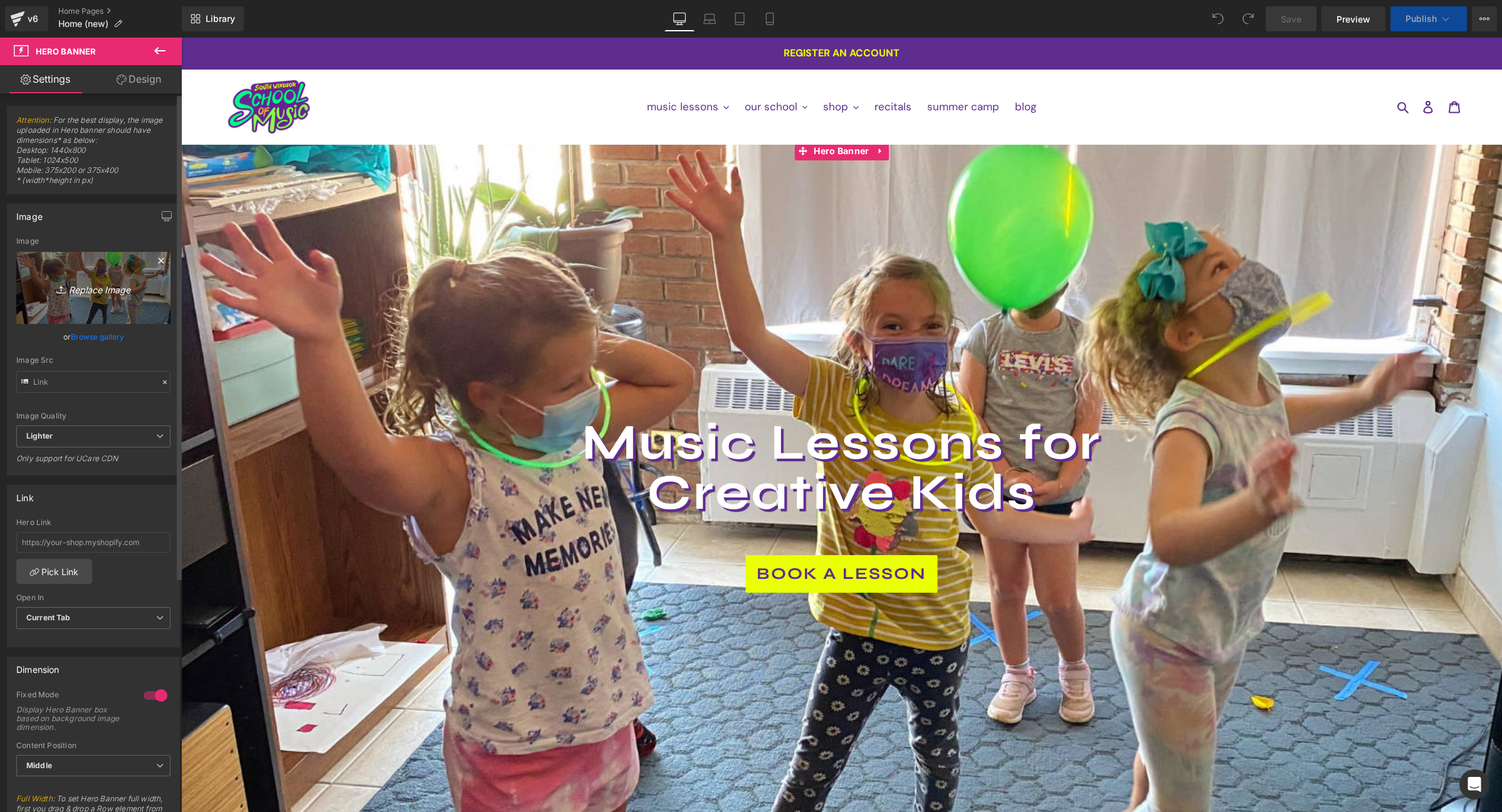
click at [105, 287] on icon "Replace Image" at bounding box center [93, 287] width 100 height 16
type input "C:\fakepath\IMG_3131.jpg"
